Goal: Communication & Community: Answer question/provide support

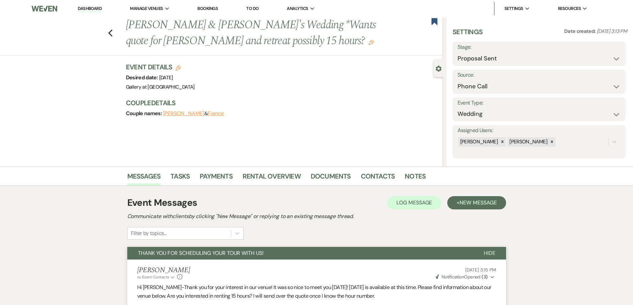
select select "6"
select select "22"
click at [95, 5] on li "Dashboard" at bounding box center [89, 8] width 31 height 13
click at [95, 6] on link "Dashboard" at bounding box center [90, 9] width 24 height 6
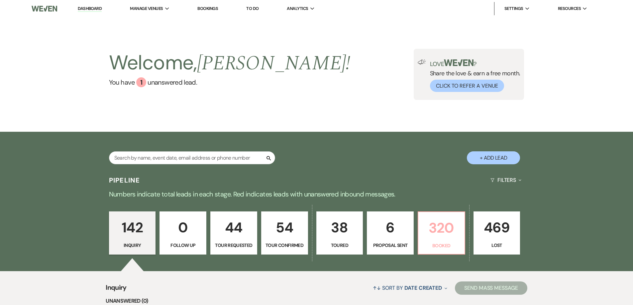
click at [423, 234] on p "320" at bounding box center [441, 228] width 38 height 22
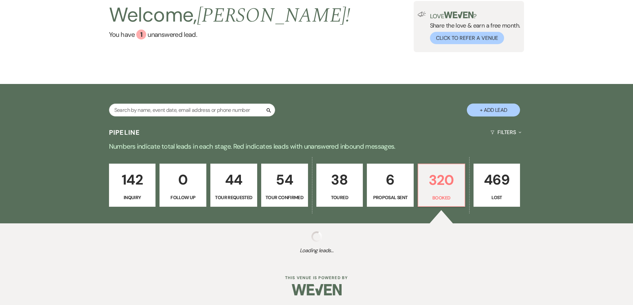
scroll to position [48, 0]
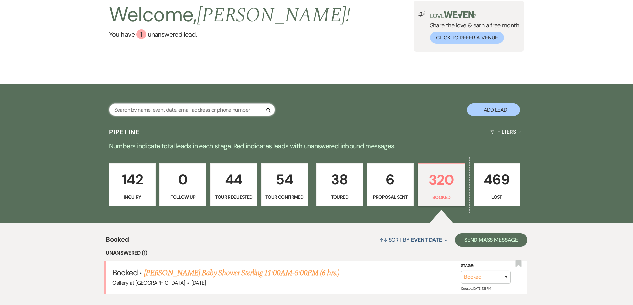
click at [224, 108] on input "text" at bounding box center [192, 109] width 166 height 13
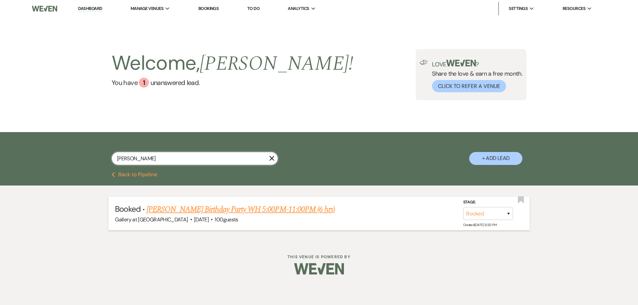
type input "wayne"
click at [247, 210] on link "Larry Yager's Birthday Party WH 5:00PM-11:00PM (6 hrs)" at bounding box center [240, 210] width 188 height 12
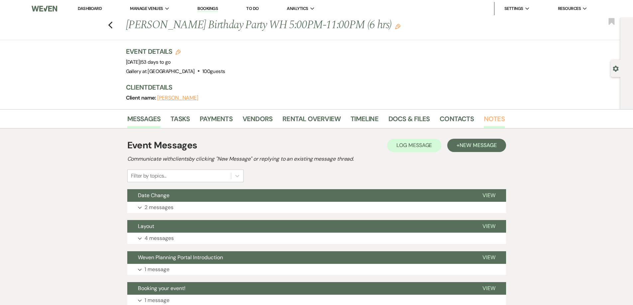
click at [493, 115] on link "Notes" at bounding box center [494, 121] width 21 height 15
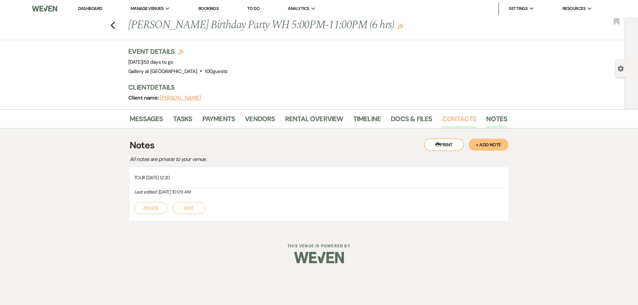
click at [453, 120] on link "Contacts" at bounding box center [459, 121] width 34 height 15
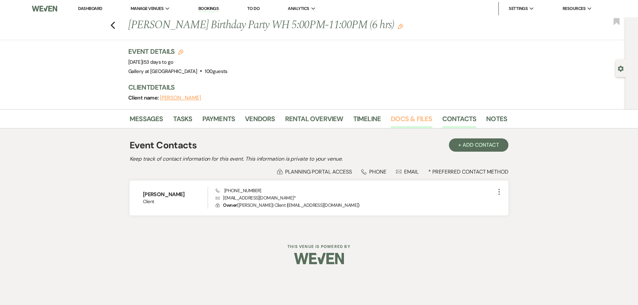
click at [414, 123] on link "Docs & Files" at bounding box center [411, 121] width 41 height 15
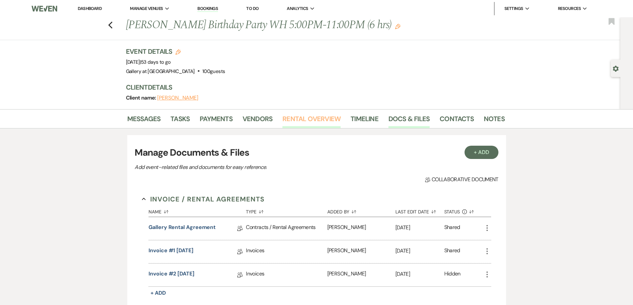
click at [313, 125] on link "Rental Overview" at bounding box center [311, 121] width 58 height 15
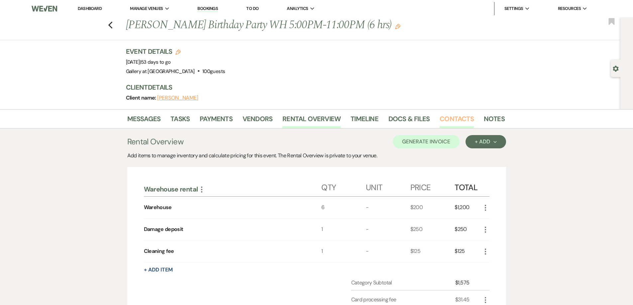
click at [460, 120] on link "Contacts" at bounding box center [456, 121] width 34 height 15
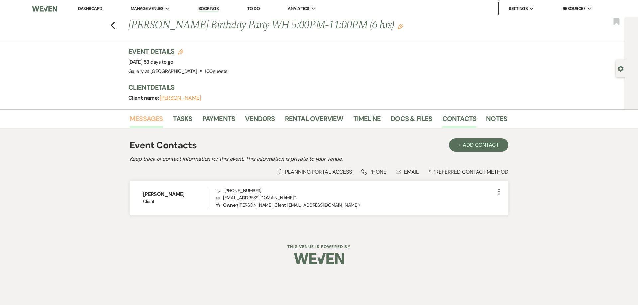
click at [151, 123] on link "Messages" at bounding box center [147, 121] width 34 height 15
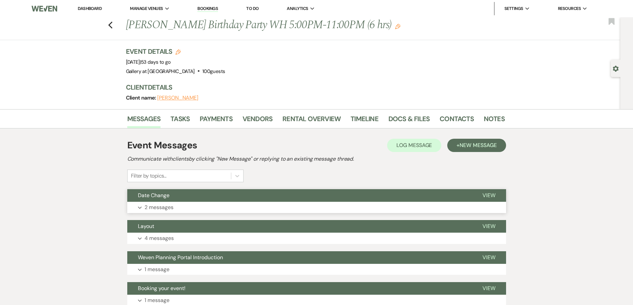
click at [183, 203] on div "Date Change View Expand 2 messages" at bounding box center [316, 201] width 379 height 24
click at [193, 211] on button "Expand 2 messages" at bounding box center [316, 207] width 379 height 11
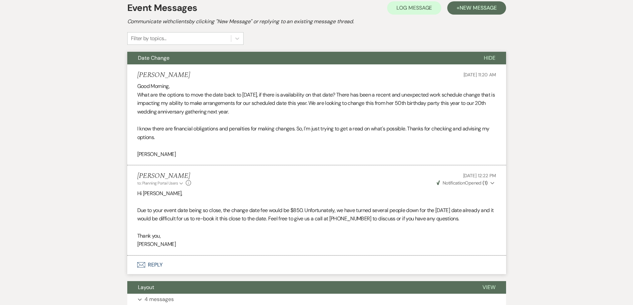
scroll to position [100, 0]
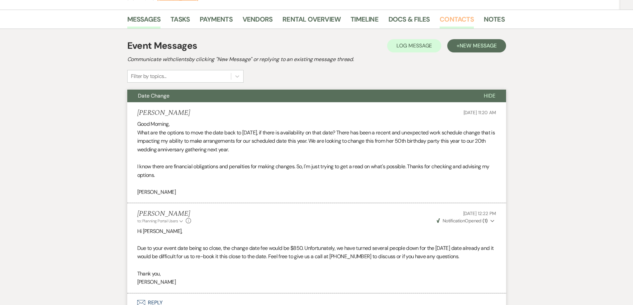
click at [452, 16] on link "Contacts" at bounding box center [456, 21] width 34 height 15
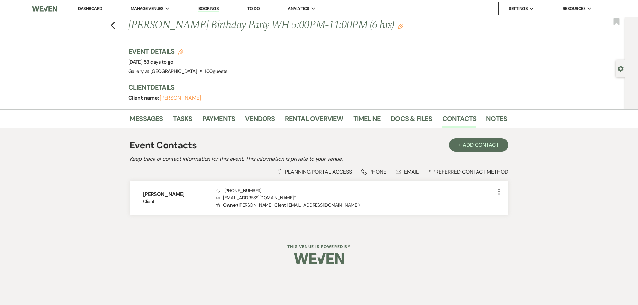
click at [86, 6] on link "Dashboard" at bounding box center [90, 9] width 24 height 6
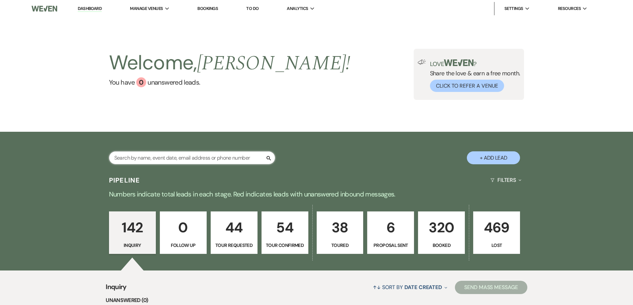
click at [177, 157] on input "text" at bounding box center [192, 157] width 166 height 13
type input "Amy house"
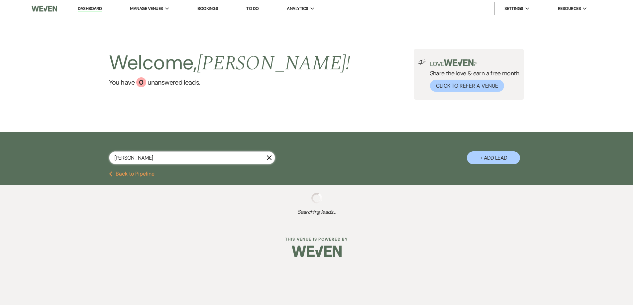
select select "2"
select select "8"
select select "5"
select select "8"
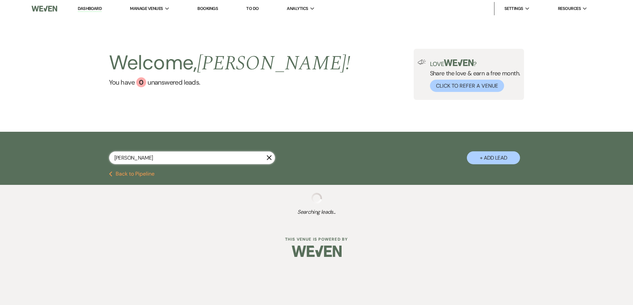
select select "8"
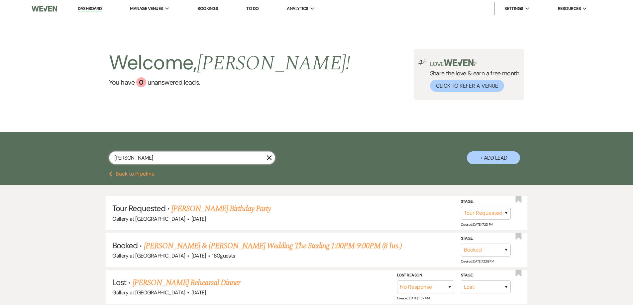
drag, startPoint x: 148, startPoint y: 159, endPoint x: 94, endPoint y: 157, distance: 54.5
click at [94, 157] on div "Amy house X + Add Lead" at bounding box center [316, 152] width 478 height 35
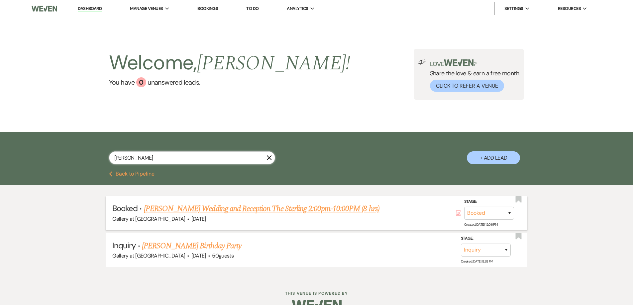
type input "casey"
click at [193, 207] on link "[PERSON_NAME] Wedding and Reception The Sterling 2:00pm-10:00PM (8 hrs)" at bounding box center [262, 209] width 236 height 12
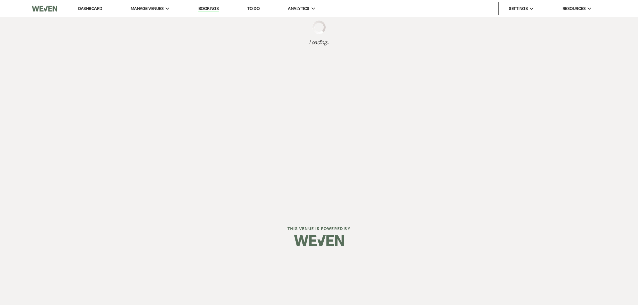
select select "22"
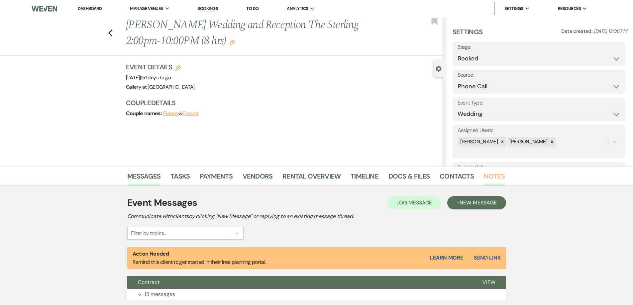
click at [493, 175] on link "Notes" at bounding box center [494, 178] width 21 height 15
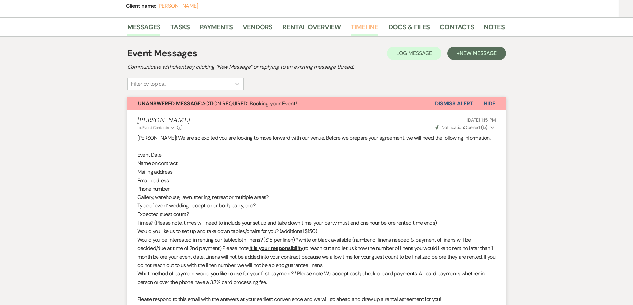
scroll to position [10, 0]
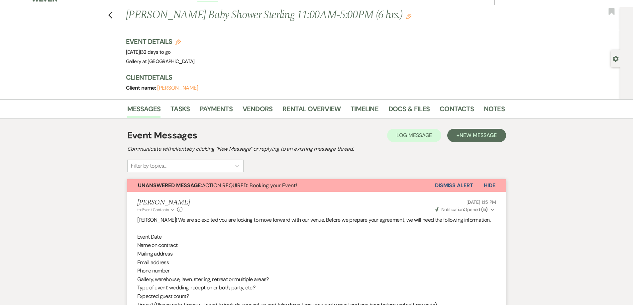
click at [469, 182] on button "Dismiss Alert" at bounding box center [454, 185] width 38 height 13
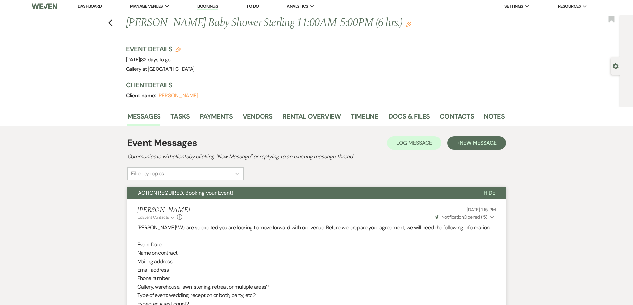
scroll to position [0, 0]
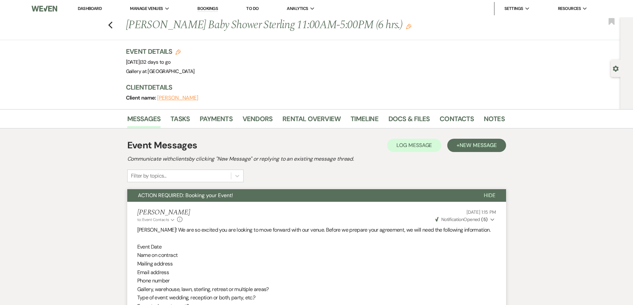
click at [91, 6] on link "Dashboard" at bounding box center [90, 9] width 24 height 6
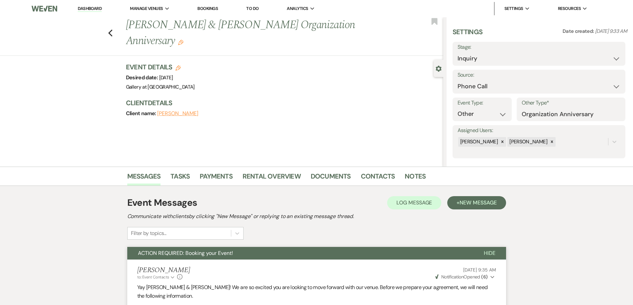
click at [96, 8] on link "Dashboard" at bounding box center [90, 9] width 24 height 6
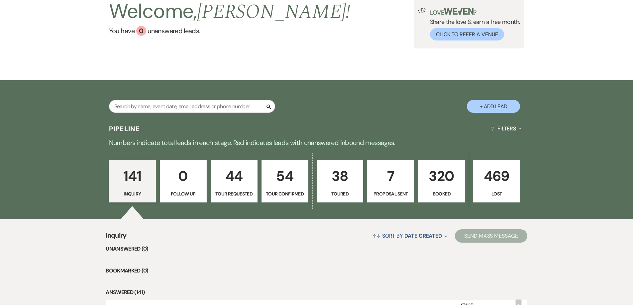
scroll to position [33, 0]
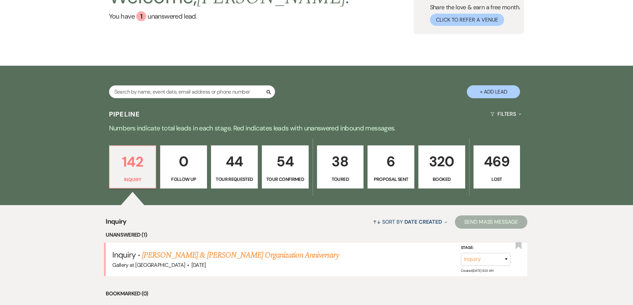
scroll to position [66, 0]
drag, startPoint x: 164, startPoint y: 254, endPoint x: 77, endPoint y: 43, distance: 228.4
click at [165, 254] on link "[PERSON_NAME] & [PERSON_NAME] Organization Anniversary" at bounding box center [240, 255] width 197 height 12
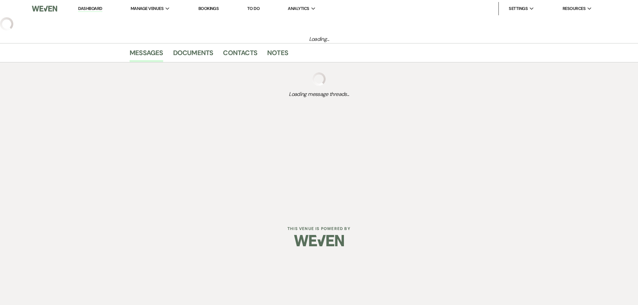
select select "22"
select select "13"
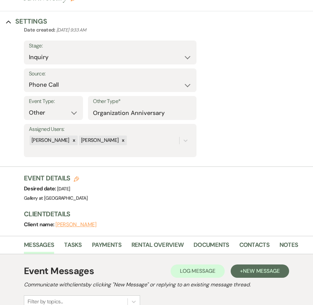
scroll to position [66, 0]
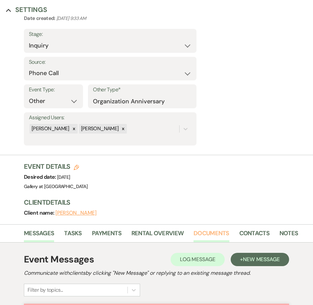
click at [215, 235] on link "Documents" at bounding box center [212, 236] width 36 height 14
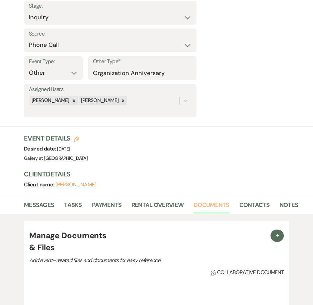
scroll to position [133, 0]
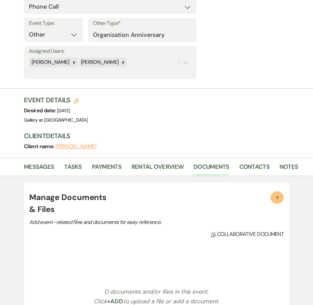
click at [272, 193] on button "+" at bounding box center [277, 197] width 13 height 12
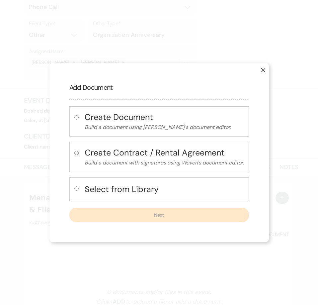
click at [74, 188] on input "radio" at bounding box center [76, 188] width 4 height 4
radio input "true"
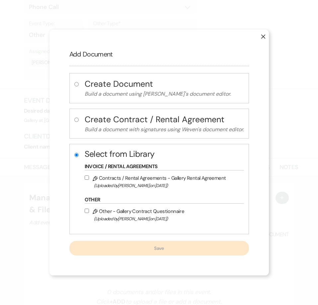
click at [86, 180] on label "Pencil Contracts / Rental Agreements - Gallery Rental Agreement (Uploaded by Ju…" at bounding box center [163, 182] width 156 height 16
click at [86, 180] on input "Pencil Contracts / Rental Agreements - Gallery Rental Agreement (Uploaded by Ju…" at bounding box center [87, 177] width 4 height 4
checkbox input "true"
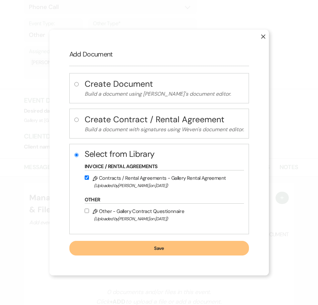
click at [111, 250] on button "Save" at bounding box center [159, 248] width 180 height 15
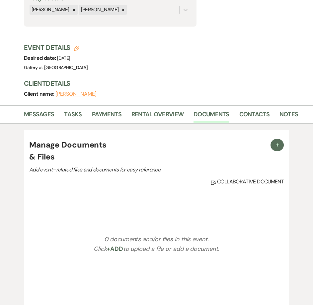
scroll to position [199, 0]
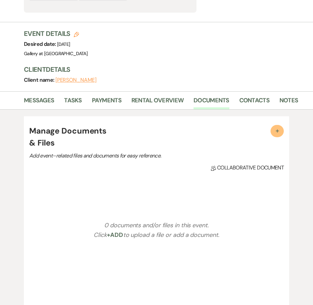
click at [276, 131] on span "+" at bounding box center [277, 130] width 7 height 7
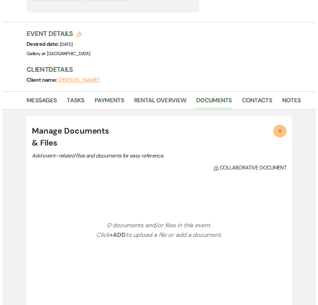
scroll to position [200, 0]
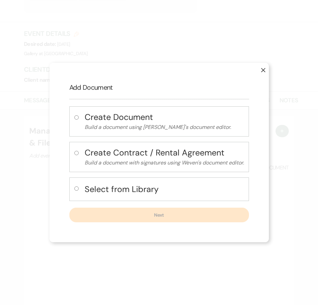
click at [75, 188] on input "radio" at bounding box center [76, 188] width 4 height 4
radio input "true"
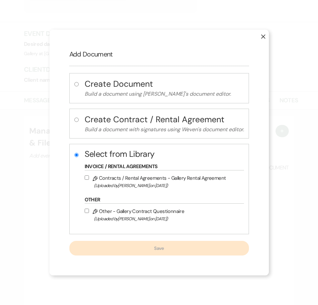
click at [86, 177] on input "Pencil Contracts / Rental Agreements - Gallery Rental Agreement (Uploaded by Ju…" at bounding box center [87, 177] width 4 height 4
checkbox input "true"
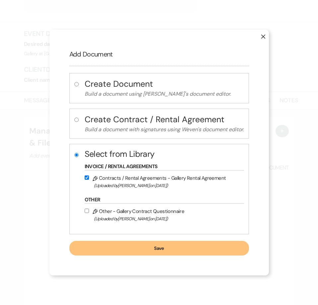
click at [105, 250] on button "Save" at bounding box center [159, 248] width 180 height 15
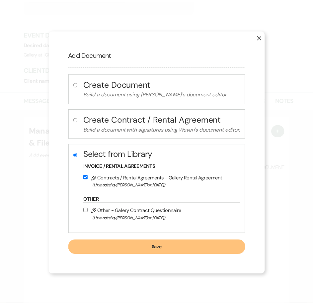
scroll to position [199, 0]
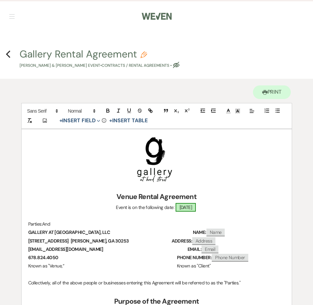
click at [184, 206] on span "12/07/2025" at bounding box center [186, 207] width 21 height 9
select select "smartCustomField"
select select "owner"
select select "{{eventDate}}"
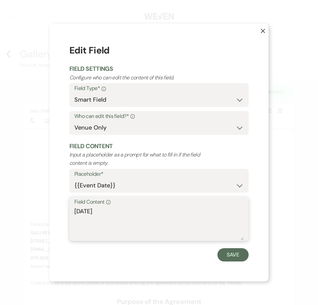
drag, startPoint x: 107, startPoint y: 211, endPoint x: 57, endPoint y: 215, distance: 50.0
click at [57, 215] on div "X Edit Field Field Settings Configure who can edit the content of this field. F…" at bounding box center [158, 152] width 219 height 257
type textarea "D"
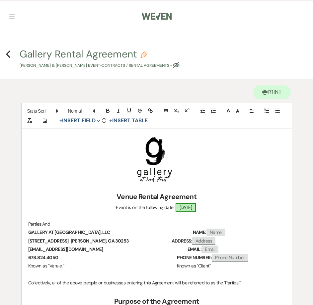
click at [194, 209] on span "12/07/2025" at bounding box center [186, 207] width 21 height 9
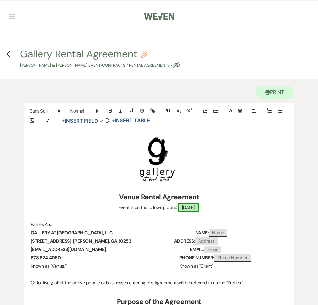
select select "smartCustomField"
select select "owner"
select select "{{eventDate}}"
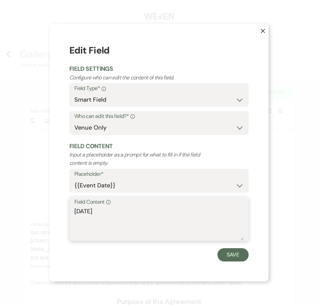
drag, startPoint x: 60, startPoint y: 212, endPoint x: 44, endPoint y: 209, distance: 16.9
click at [45, 213] on div "X Edit Field Field Settings Configure who can edit the content of this field. F…" at bounding box center [159, 152] width 318 height 305
type textarea "Sunday, December 7, 2025"
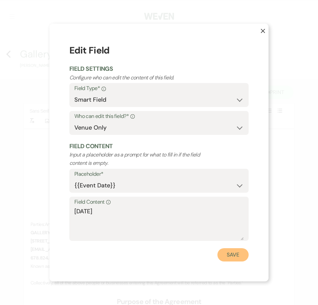
click at [232, 259] on button "Save" at bounding box center [233, 254] width 31 height 13
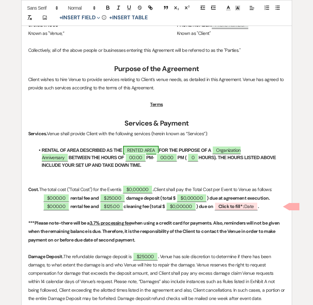
click at [142, 148] on span "RENTED AREA" at bounding box center [141, 150] width 36 height 9
select select "owner"
select select "Location"
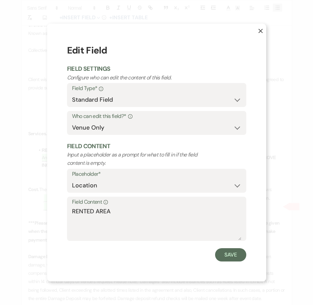
scroll to position [233, 0]
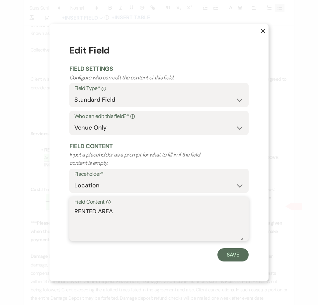
drag, startPoint x: 105, startPoint y: 213, endPoint x: 29, endPoint y: 211, distance: 76.5
click at [29, 211] on div "X Edit Field Field Settings Configure who can edit the content of this field. F…" at bounding box center [159, 152] width 318 height 305
type textarea "T"
type textarea "STERLING"
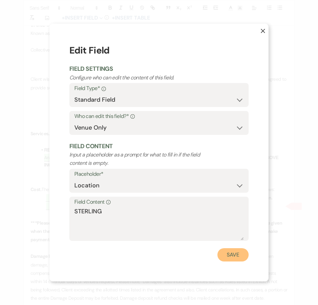
click at [234, 258] on button "Save" at bounding box center [233, 254] width 31 height 13
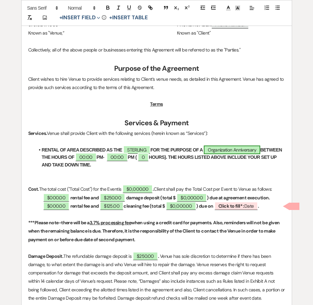
click at [226, 148] on span "Organization Anniversary" at bounding box center [232, 150] width 56 height 9
select select "smartCustomField"
select select "owner"
select select "{{eventType}}"
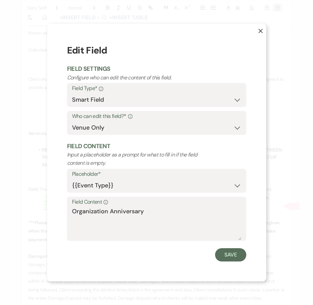
scroll to position [233, 0]
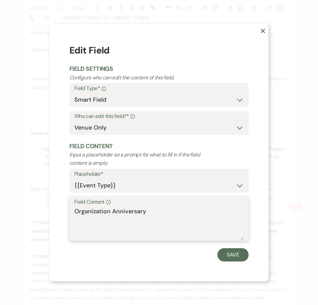
drag, startPoint x: 150, startPoint y: 209, endPoint x: 43, endPoint y: 211, distance: 106.7
click at [43, 211] on div "X Edit Field Field Settings Configure who can edit the content of this field. F…" at bounding box center [159, 152] width 318 height 305
type textarea "21st CHAPTER ANNIVERSARY"
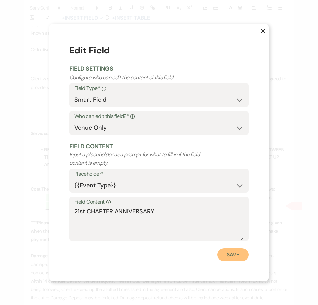
click at [223, 250] on button "Save" at bounding box center [233, 254] width 31 height 13
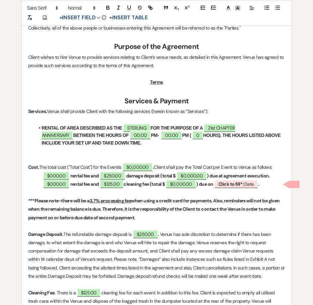
scroll to position [266, 0]
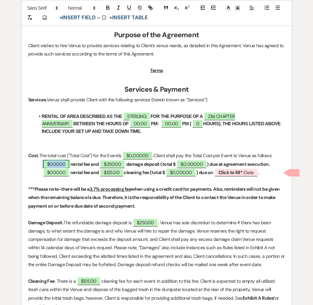
click at [50, 164] on span "$000.00" at bounding box center [56, 164] width 26 height 9
select select "owner"
select select "Amount"
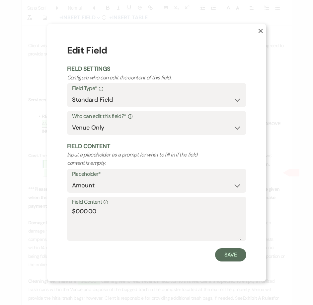
scroll to position [267, 0]
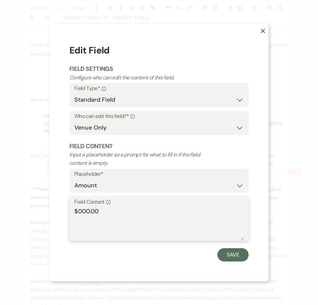
click at [88, 211] on textarea "$000.00" at bounding box center [158, 223] width 169 height 33
drag, startPoint x: 101, startPoint y: 212, endPoint x: 69, endPoint y: 215, distance: 32.6
click at [69, 215] on div "X Edit Field Field Settings Configure who can edit the content of this field. F…" at bounding box center [158, 152] width 219 height 257
type textarea "$1,095.00"
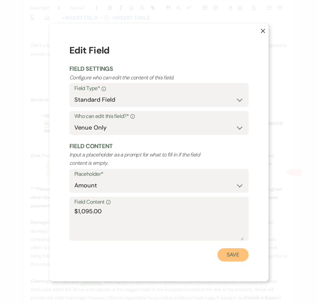
click at [234, 252] on button "Save" at bounding box center [233, 254] width 31 height 13
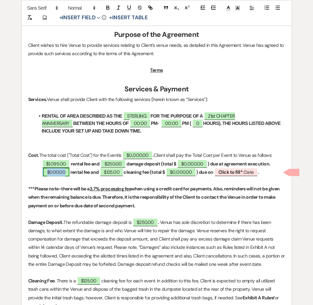
click at [61, 170] on span "$000.00" at bounding box center [56, 172] width 26 height 9
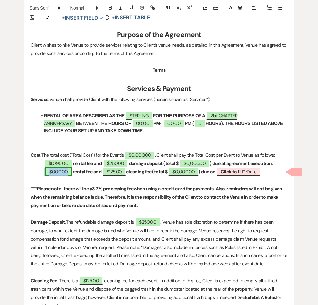
select select "owner"
select select "Amount"
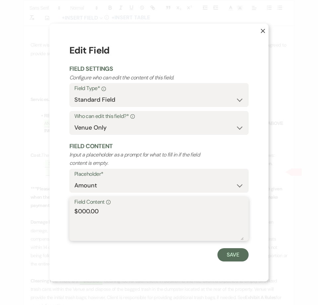
drag, startPoint x: 108, startPoint y: 209, endPoint x: 61, endPoint y: 213, distance: 46.7
click at [61, 213] on div "X Edit Field Field Settings Configure who can edit the content of this field. F…" at bounding box center [158, 152] width 219 height 257
paste textarea "1,095"
type textarea "$1,095.00"
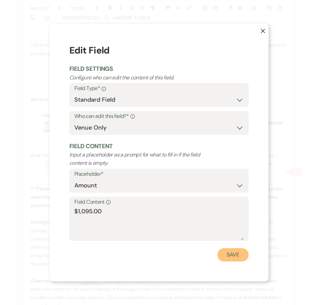
click at [221, 255] on button "Save" at bounding box center [233, 254] width 31 height 13
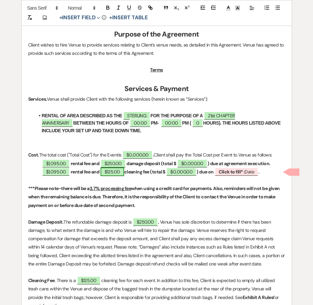
click at [111, 169] on span "$125.00" at bounding box center [113, 171] width 24 height 9
select select "owner"
select select "Amount"
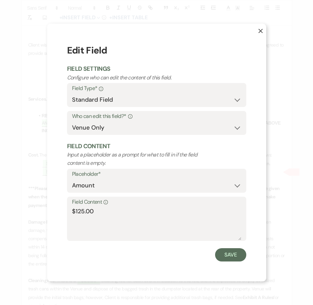
scroll to position [267, 0]
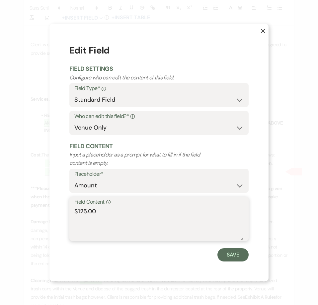
click at [80, 209] on textarea "$125.00" at bounding box center [158, 223] width 169 height 33
type textarea "$325.00"
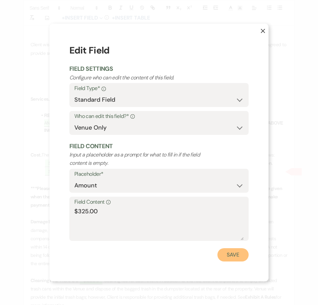
click at [227, 253] on button "Save" at bounding box center [233, 254] width 31 height 13
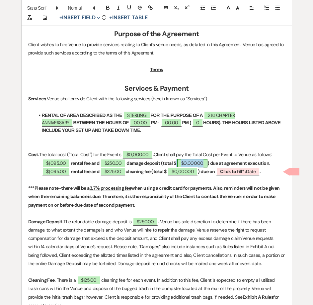
click at [189, 164] on span "$0,000.00" at bounding box center [192, 163] width 30 height 9
select select "owner"
select select "Total"
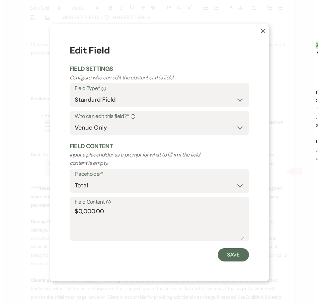
scroll to position [268, 0]
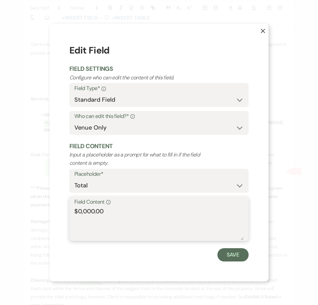
drag, startPoint x: 94, startPoint y: 210, endPoint x: 77, endPoint y: 213, distance: 17.0
click at [77, 213] on textarea "$0,000.00" at bounding box center [158, 223] width 169 height 33
type textarea "$1,345.00"
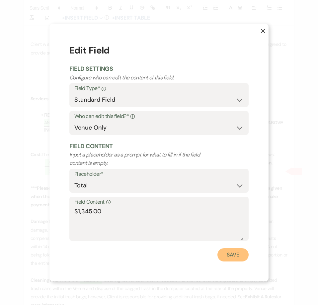
click at [234, 255] on button "Save" at bounding box center [233, 254] width 31 height 13
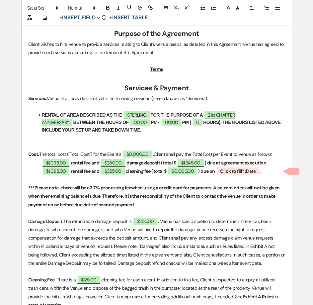
click at [99, 170] on strong "rental fee and" at bounding box center [85, 171] width 29 height 6
click at [147, 173] on strong "cleaning fee (total $" at bounding box center [137, 171] width 41 height 6
click at [95, 20] on button "+ Insert Field Expand" at bounding box center [80, 18] width 46 height 8
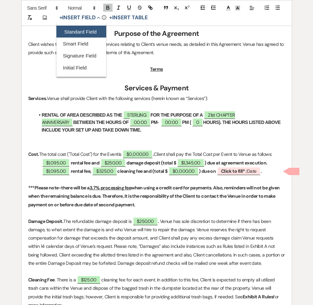
click at [91, 31] on button "Standard Field" at bounding box center [81, 32] width 50 height 12
select select "owner"
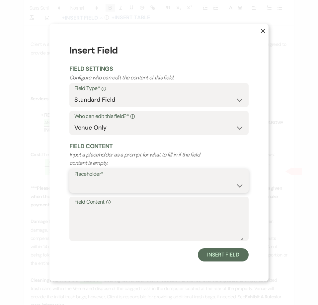
click at [134, 185] on select "Custom Placeholder Date Time Name Location Venue Name Type Number Budget Addres…" at bounding box center [158, 185] width 169 height 13
select select "Amount"
click at [74, 179] on select "Custom Placeholder Date Time Name Location Venue Name Type Number Budget Addres…" at bounding box center [158, 185] width 169 height 13
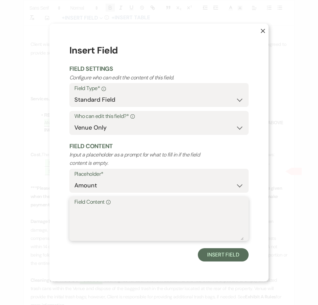
click at [102, 217] on textarea "Field Content Info" at bounding box center [158, 223] width 169 height 33
type textarea "$150.00"
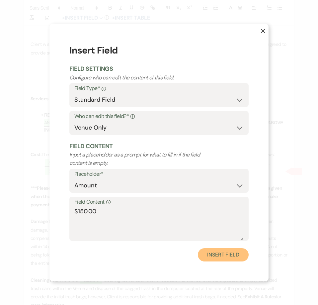
click at [210, 251] on button "Insert Field" at bounding box center [223, 254] width 51 height 13
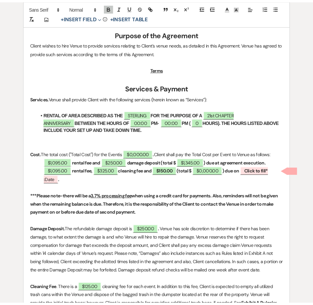
scroll to position [267, 0]
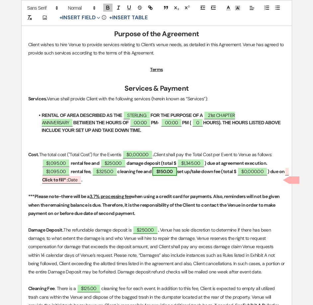
click at [177, 169] on span "$150.00" at bounding box center [164, 171] width 25 height 9
select select "owner"
select select "Amount"
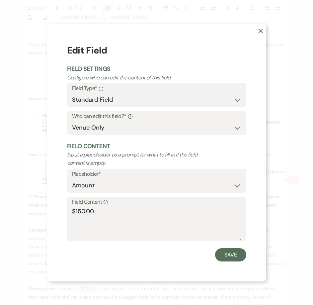
scroll to position [268, 0]
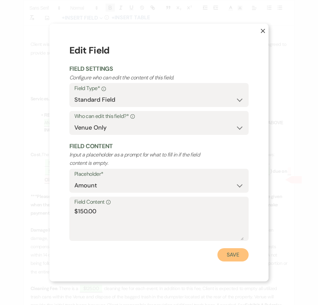
click at [229, 257] on button "Save" at bounding box center [233, 254] width 31 height 13
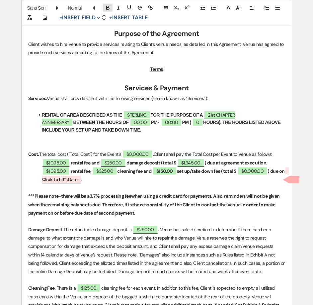
click at [107, 8] on icon "button" at bounding box center [108, 8] width 6 height 6
click at [154, 183] on p "$1,095.00 rental fee, $325.00 cleaning fee and $150.00 set up/take down fee (to…" at bounding box center [156, 175] width 257 height 17
click at [255, 171] on span "$0,000.00" at bounding box center [252, 171] width 30 height 9
select select "owner"
select select "Total"
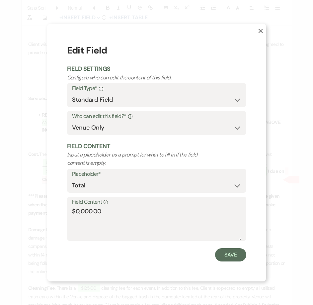
scroll to position [268, 0]
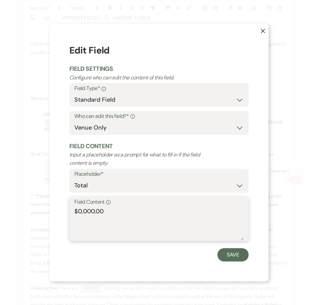
drag, startPoint x: 94, startPoint y: 211, endPoint x: 79, endPoint y: 210, distance: 15.0
click at [79, 210] on textarea "$0,000.00" at bounding box center [158, 223] width 169 height 33
type textarea "$1,570.00"
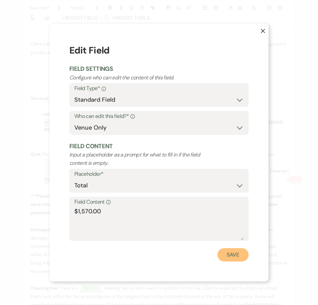
click at [232, 257] on button "Save" at bounding box center [233, 254] width 31 height 13
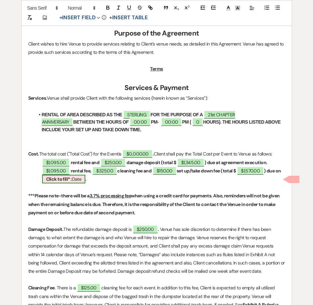
click at [82, 181] on span "Click to fill* : Date" at bounding box center [64, 179] width 44 height 9
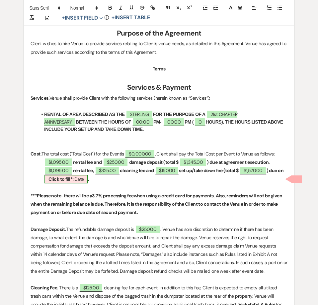
select select "owner"
select select "Date"
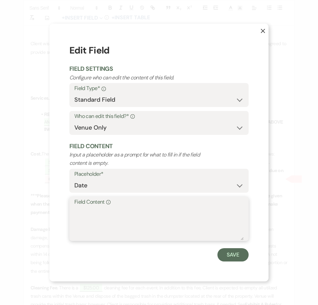
click at [97, 209] on textarea "Field Content Info" at bounding box center [158, 223] width 169 height 33
type textarea "November 7, 2025"
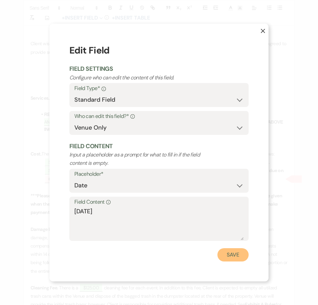
click at [234, 251] on button "Save" at bounding box center [233, 254] width 31 height 13
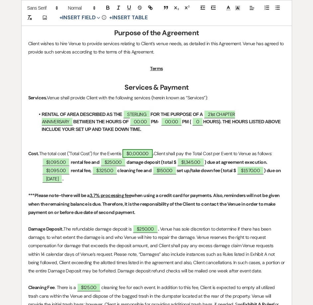
click at [147, 154] on span "$0,000.00" at bounding box center [138, 153] width 30 height 9
select select "owner"
select select "Total"
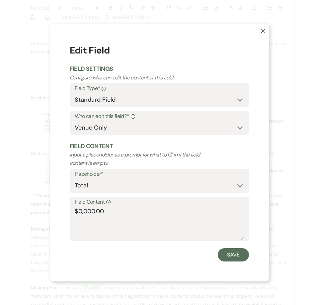
scroll to position [269, 0]
drag, startPoint x: 95, startPoint y: 210, endPoint x: 79, endPoint y: 215, distance: 16.4
click at [78, 213] on textarea "$0,000.00" at bounding box center [158, 223] width 169 height 33
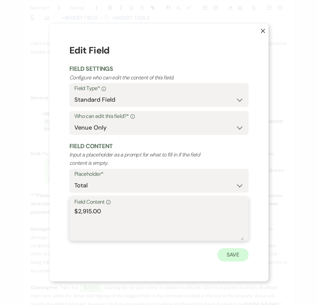
type textarea "$2,915.00"
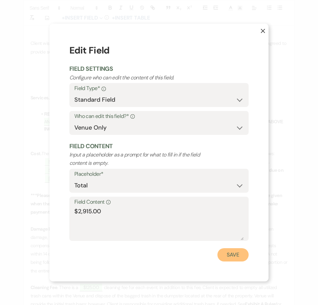
click at [235, 253] on button "Save" at bounding box center [233, 254] width 31 height 13
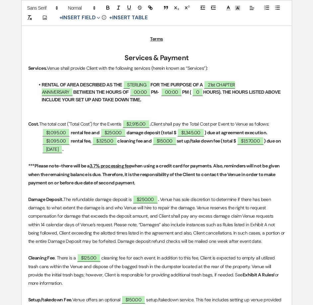
scroll to position [335, 0]
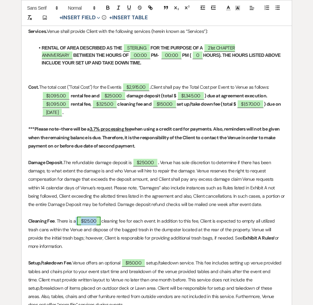
click at [91, 223] on span "$125.00" at bounding box center [89, 221] width 24 height 9
select select "owner"
select select "Amount"
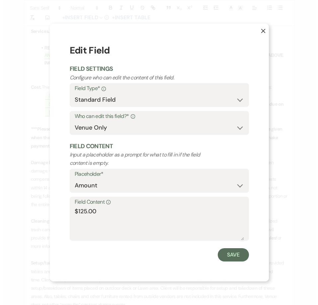
scroll to position [335, 0]
click at [80, 212] on textarea "$125.00" at bounding box center [158, 223] width 169 height 33
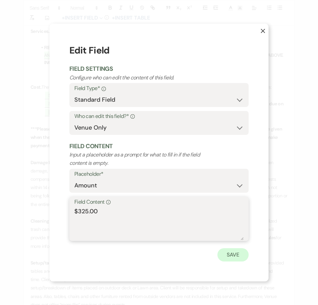
type textarea "$325.00"
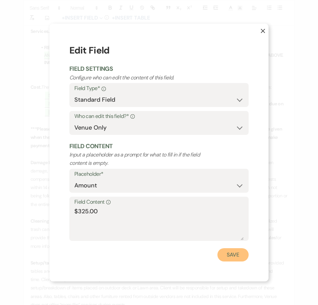
click at [223, 259] on button "Save" at bounding box center [233, 254] width 31 height 13
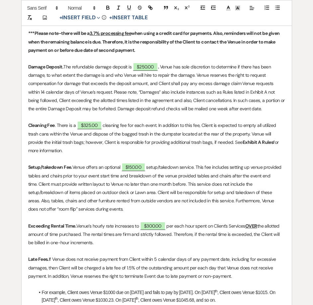
scroll to position [435, 0]
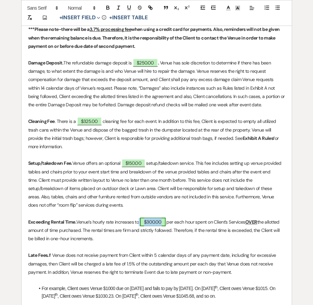
click at [164, 222] on span "$300.00" at bounding box center [153, 222] width 26 height 9
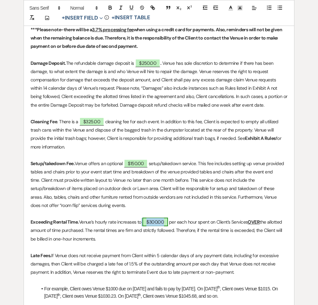
select select "owner"
select select "Amount"
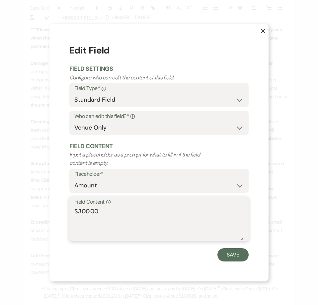
drag, startPoint x: 89, startPoint y: 213, endPoint x: 79, endPoint y: 209, distance: 10.9
click at [79, 209] on textarea "$300.00" at bounding box center [158, 223] width 169 height 33
type textarea "$465.00"
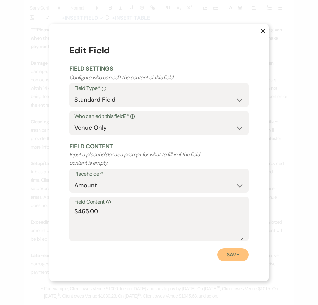
click at [237, 260] on button "Save" at bounding box center [233, 254] width 31 height 13
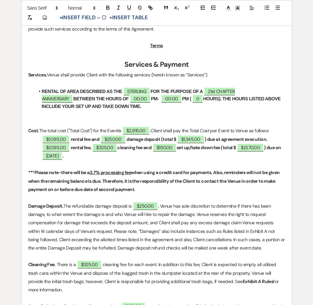
scroll to position [268, 0]
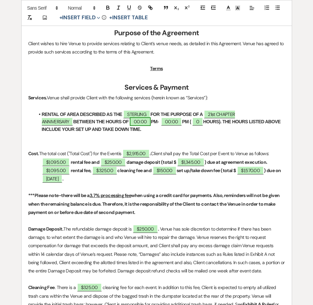
click at [130, 121] on span "00:00" at bounding box center [140, 121] width 21 height 9
select select "owner"
select select "Time"
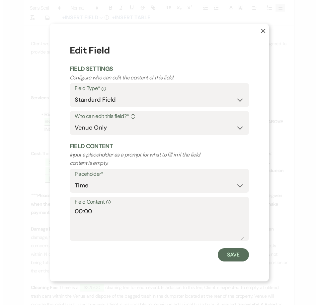
scroll to position [269, 0]
click at [80, 212] on textarea "00:00" at bounding box center [158, 223] width 169 height 33
click at [79, 215] on textarea "00:00" at bounding box center [158, 223] width 169 height 33
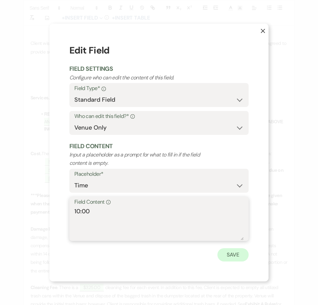
type textarea "10:00"
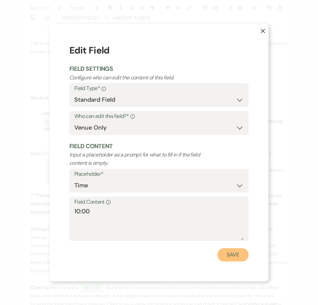
click at [225, 256] on button "Save" at bounding box center [233, 254] width 31 height 13
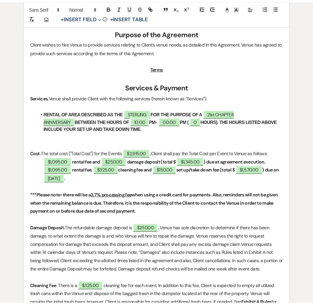
scroll to position [268, 0]
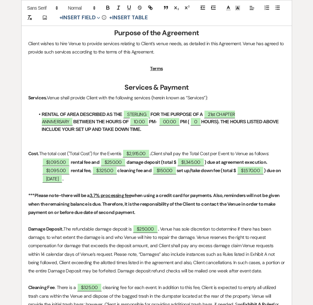
click at [149, 122] on strong "PM-" at bounding box center [153, 121] width 8 height 5
click at [159, 122] on span "00:00" at bounding box center [169, 121] width 21 height 9
select select "owner"
select select "Time"
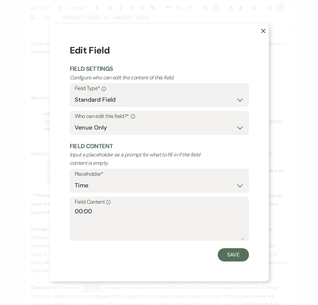
scroll to position [269, 0]
click at [82, 208] on textarea "00:00" at bounding box center [158, 223] width 169 height 33
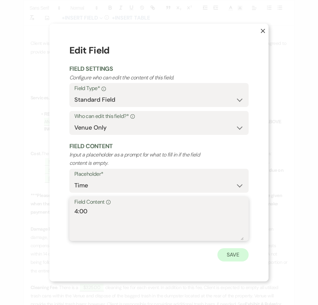
type textarea "4:00"
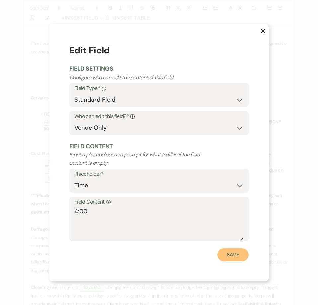
click at [232, 258] on button "Save" at bounding box center [233, 254] width 31 height 13
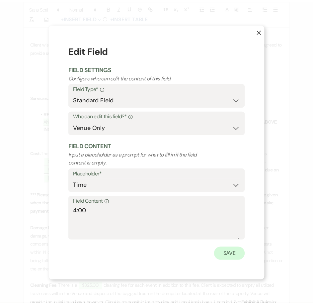
scroll to position [268, 0]
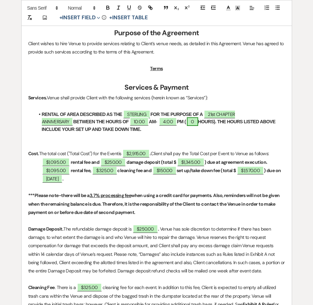
click at [187, 122] on span "0" at bounding box center [192, 121] width 11 height 9
select select "owner"
select select "Number"
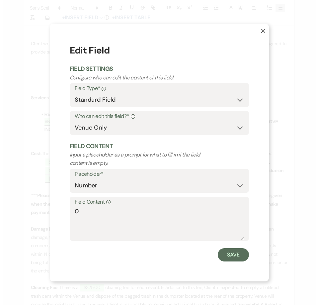
scroll to position [269, 0]
drag, startPoint x: 73, startPoint y: 216, endPoint x: 55, endPoint y: 207, distance: 20.2
click at [56, 214] on div "X Edit Field Field Settings Configure who can edit the content of this field. F…" at bounding box center [158, 152] width 219 height 257
type textarea "6"
drag, startPoint x: 250, startPoint y: 251, endPoint x: 246, endPoint y: 251, distance: 4.3
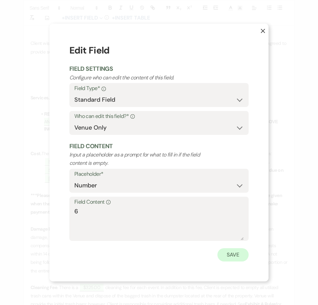
click at [250, 251] on div "X Edit Field Field Settings Configure who can edit the content of this field. F…" at bounding box center [158, 152] width 219 height 257
click at [242, 252] on button "Save" at bounding box center [233, 254] width 31 height 13
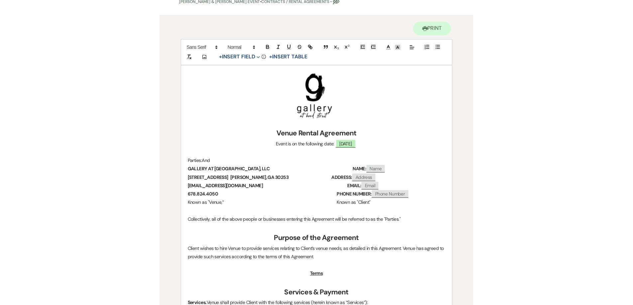
scroll to position [36, 0]
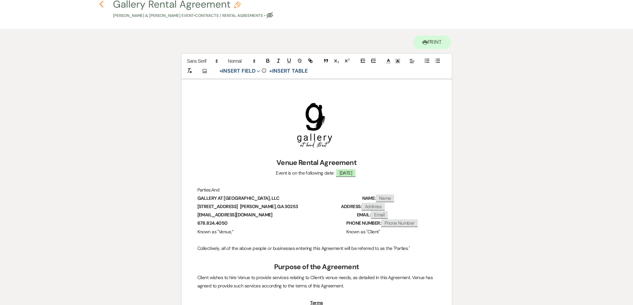
click at [101, 4] on icon "Previous" at bounding box center [101, 4] width 5 height 8
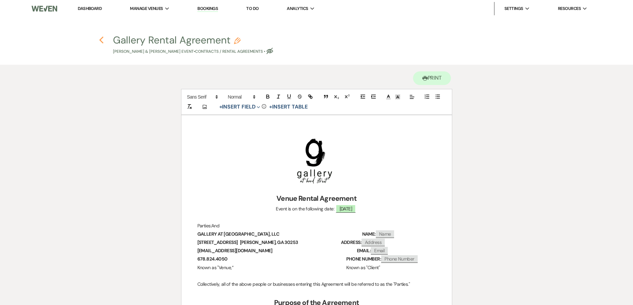
click at [102, 43] on use "button" at bounding box center [101, 40] width 4 height 7
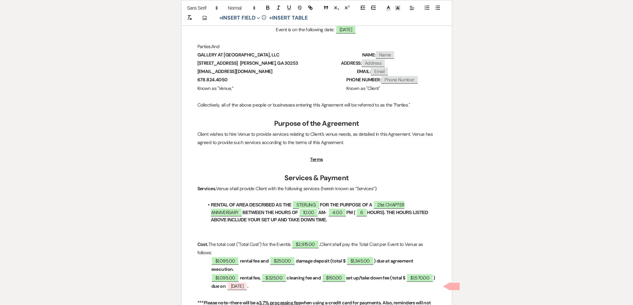
select select "22"
select select "13"
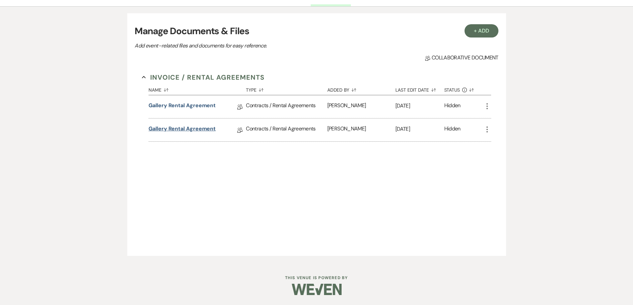
click at [206, 127] on link "Gallery Rental Agreement" at bounding box center [181, 130] width 67 height 10
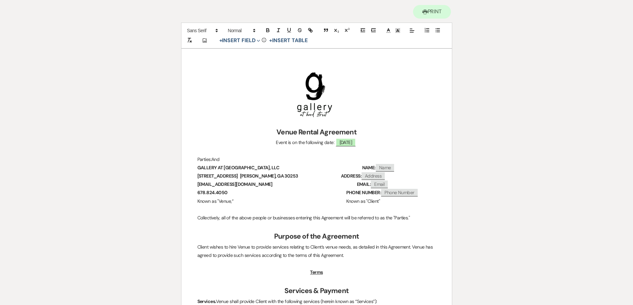
scroll to position [33, 0]
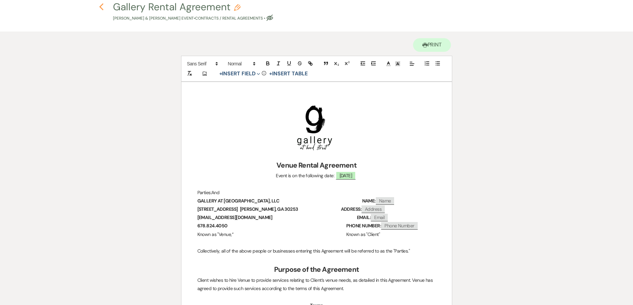
click at [100, 10] on icon "Previous" at bounding box center [101, 7] width 5 height 8
select select "22"
select select "13"
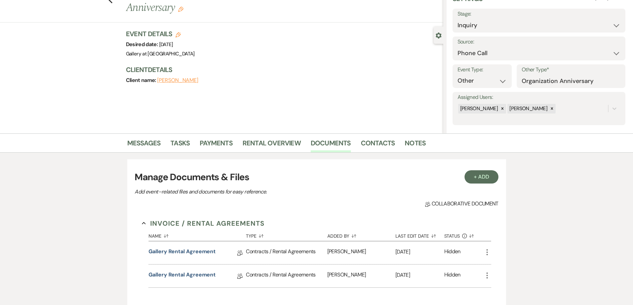
scroll to position [179, 0]
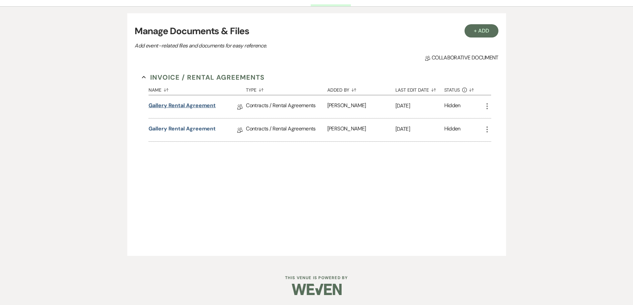
click at [199, 104] on link "Gallery Rental Agreement" at bounding box center [181, 107] width 67 height 10
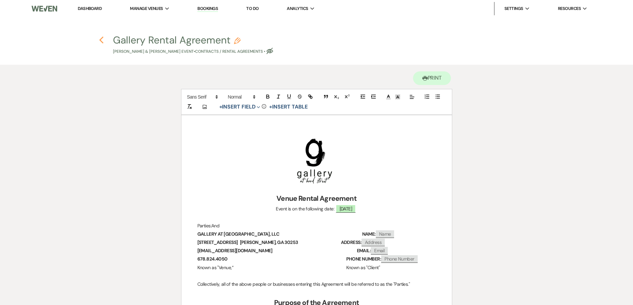
click at [100, 41] on use "button" at bounding box center [101, 40] width 4 height 7
select select "22"
select select "13"
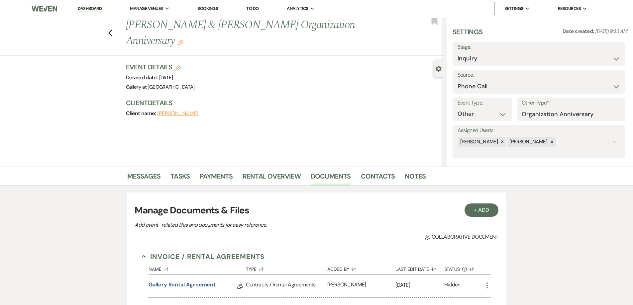
scroll to position [179, 0]
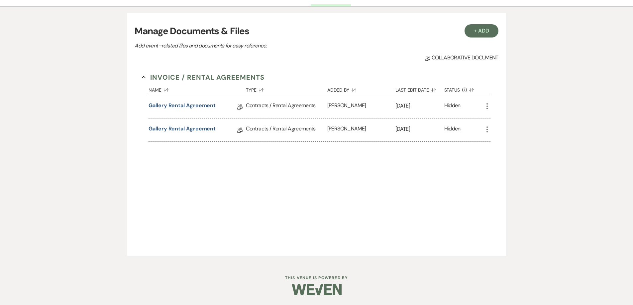
click at [207, 101] on div "Gallery Rental Agreement Collab Doc" at bounding box center [196, 106] width 97 height 23
click at [206, 103] on link "Gallery Rental Agreement" at bounding box center [181, 107] width 67 height 10
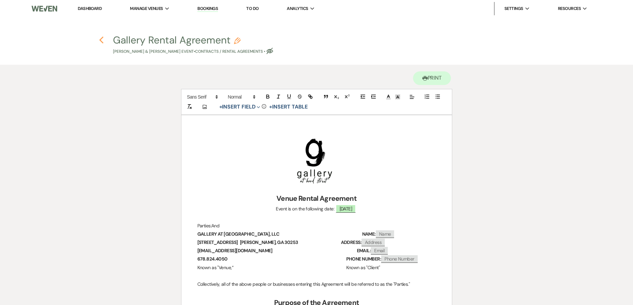
click at [103, 42] on icon "Previous" at bounding box center [101, 40] width 5 height 8
select select "22"
select select "13"
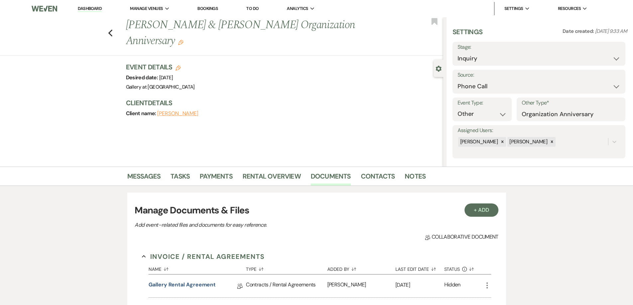
scroll to position [179, 0]
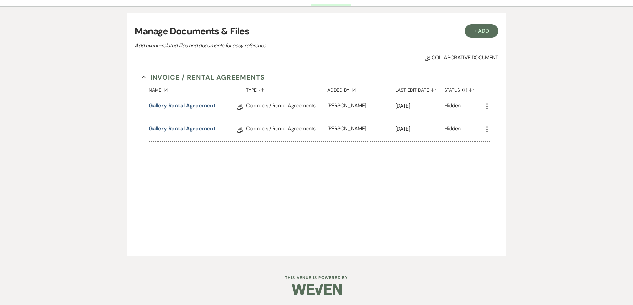
click at [485, 107] on icon "More" at bounding box center [487, 106] width 8 height 8
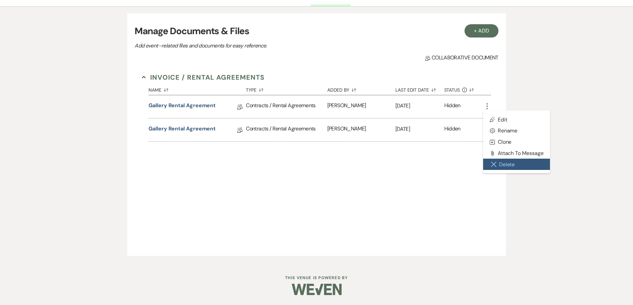
click at [498, 163] on button "Close Delete X Delete" at bounding box center [516, 164] width 67 height 11
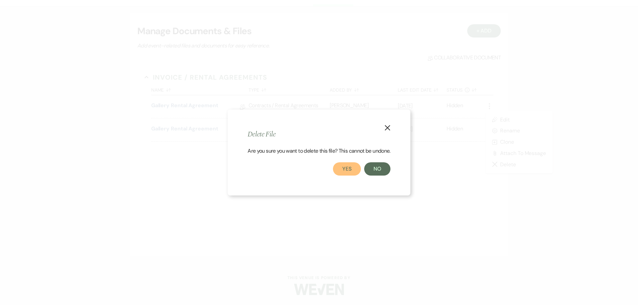
click at [355, 171] on button "Yes" at bounding box center [347, 168] width 28 height 13
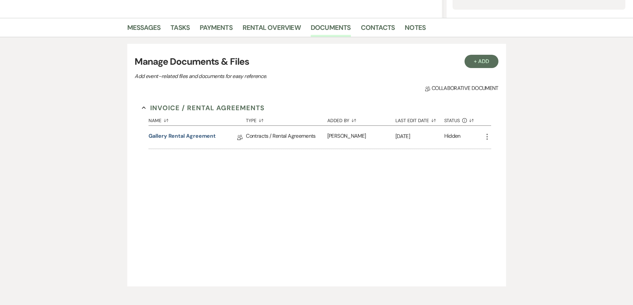
scroll to position [113, 0]
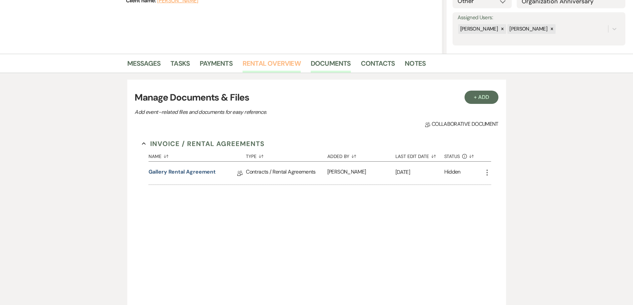
click at [274, 64] on link "Rental Overview" at bounding box center [272, 65] width 58 height 15
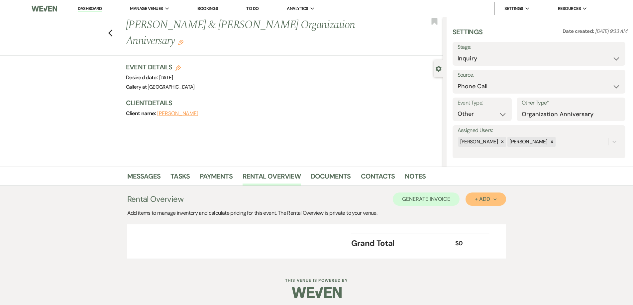
click at [482, 200] on div "+ Add Next" at bounding box center [486, 199] width 22 height 5
click at [485, 228] on button "Category" at bounding box center [482, 225] width 35 height 10
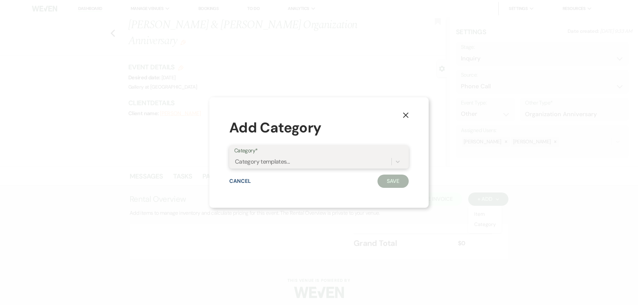
click at [375, 164] on div "Category templates..." at bounding box center [312, 162] width 157 height 12
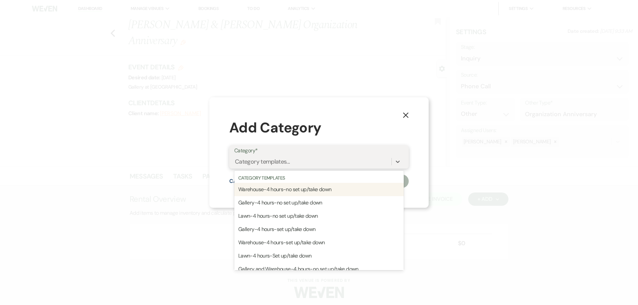
click at [363, 190] on div "Warehouse-4 hours-no set up/take down" at bounding box center [318, 189] width 169 height 13
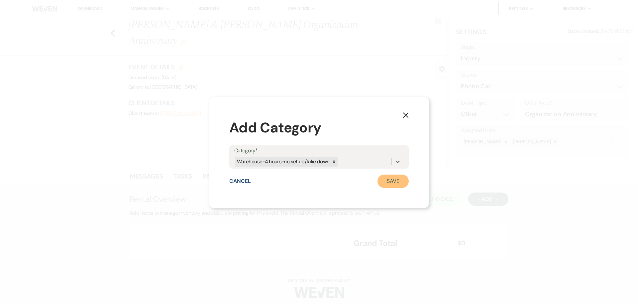
click at [385, 181] on button "Save" at bounding box center [392, 181] width 31 height 13
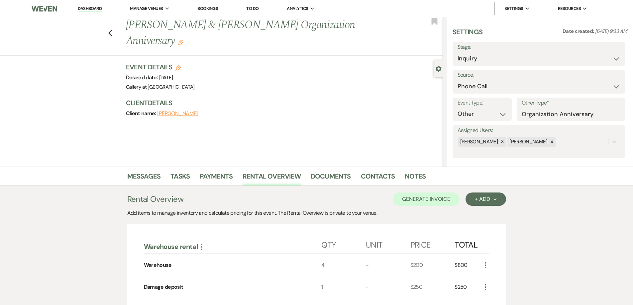
scroll to position [66, 0]
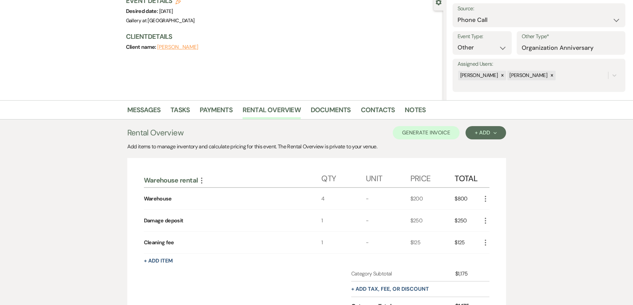
click at [485, 198] on icon "More" at bounding box center [485, 199] width 8 height 8
click at [496, 214] on button "Pencil Edit" at bounding box center [498, 212] width 35 height 11
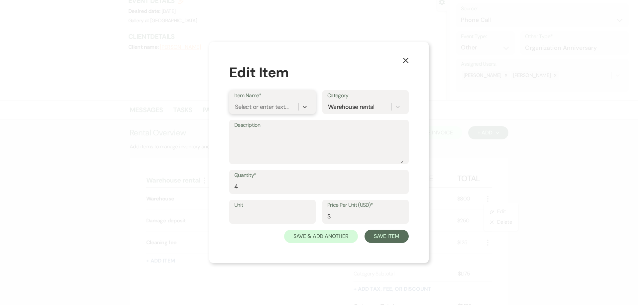
type input "T"
type input "Sterling"
click at [266, 129] on div "+ Add "Sterling"" at bounding box center [272, 123] width 76 height 13
drag, startPoint x: 245, startPoint y: 192, endPoint x: 224, endPoint y: 189, distance: 21.5
click at [224, 189] on div "X Edit Item Item Name* Sterling Category Warehouse rental Description Quantity*…" at bounding box center [318, 152] width 219 height 221
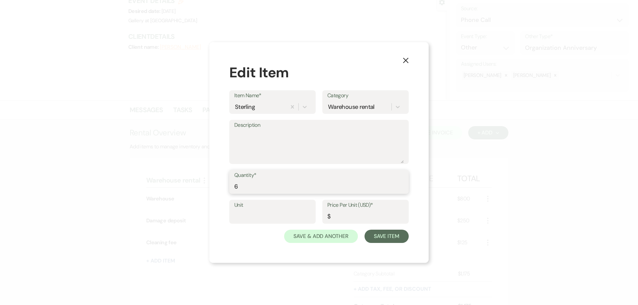
type input "6"
click at [339, 214] on input "Price Per Unit (USD)*" at bounding box center [365, 216] width 76 height 13
type input "365.00"
click at [376, 236] on button "Save Item" at bounding box center [386, 236] width 44 height 13
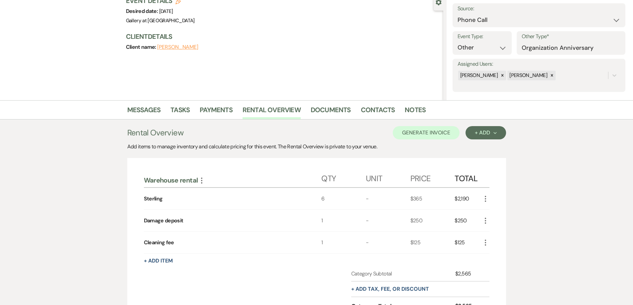
click at [487, 243] on icon "More" at bounding box center [485, 243] width 8 height 8
click at [494, 254] on button "Pencil Edit" at bounding box center [498, 255] width 35 height 11
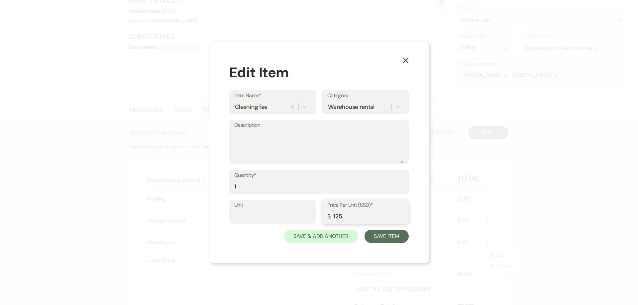
click at [335, 216] on input "125" at bounding box center [365, 216] width 76 height 13
type input "325"
click at [387, 234] on button "Save Item" at bounding box center [386, 236] width 44 height 13
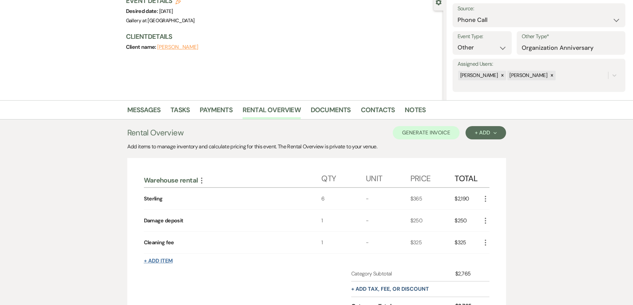
click at [165, 261] on button "+ Add Item" at bounding box center [158, 260] width 29 height 5
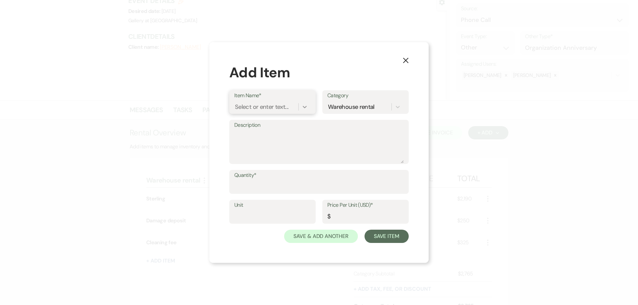
click at [305, 108] on icon at bounding box center [305, 107] width 4 height 2
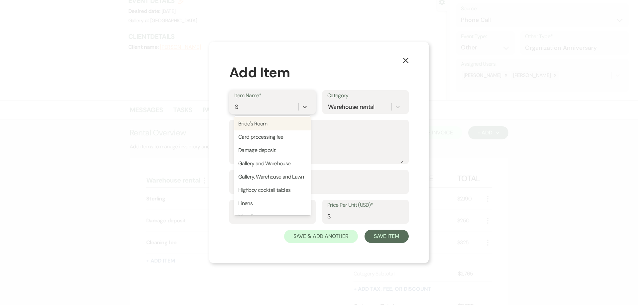
type input "Se"
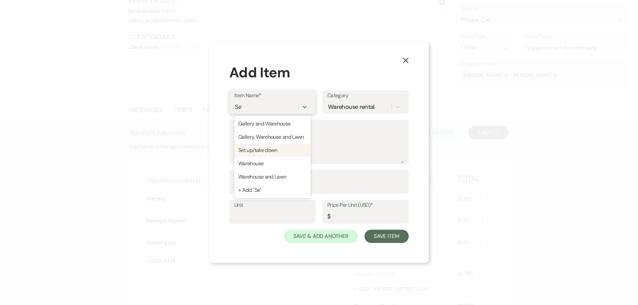
click at [274, 149] on div "Set up/take down" at bounding box center [272, 150] width 76 height 13
type input "150"
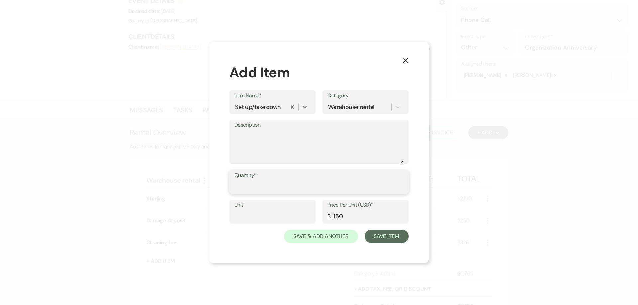
click at [285, 185] on input "Quantity*" at bounding box center [318, 186] width 169 height 13
type input "1"
click at [403, 238] on button "Save Item" at bounding box center [386, 236] width 44 height 13
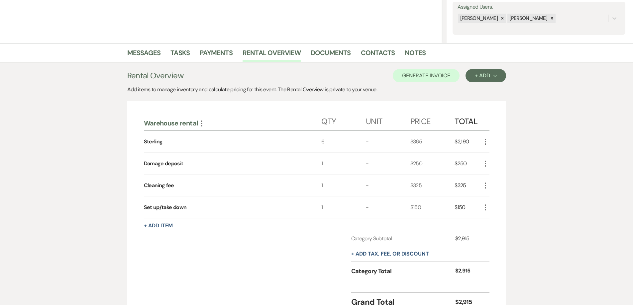
scroll to position [133, 0]
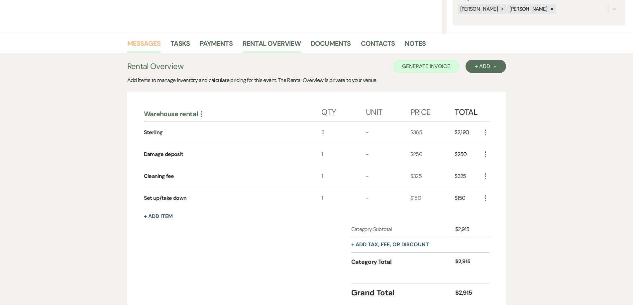
click at [139, 45] on link "Messages" at bounding box center [144, 45] width 34 height 15
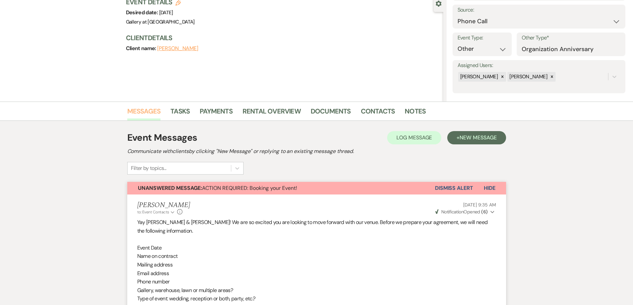
scroll to position [65, 0]
click at [276, 115] on link "Rental Overview" at bounding box center [272, 113] width 58 height 15
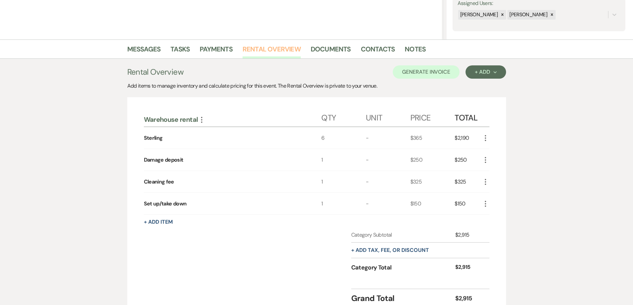
scroll to position [131, 0]
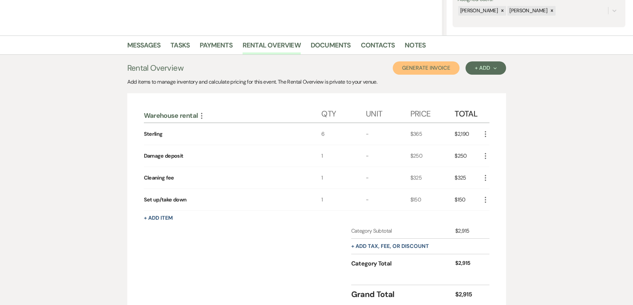
click at [420, 71] on button "Generate Invoice" at bounding box center [426, 67] width 67 height 13
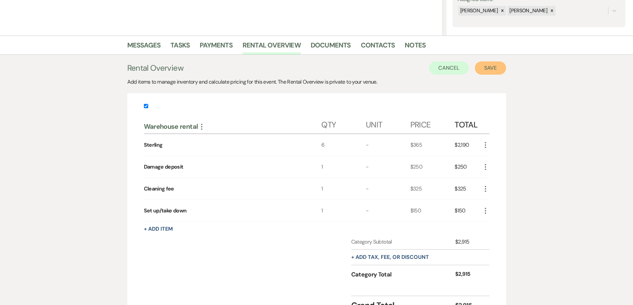
click at [485, 68] on button "Save" at bounding box center [490, 67] width 31 height 13
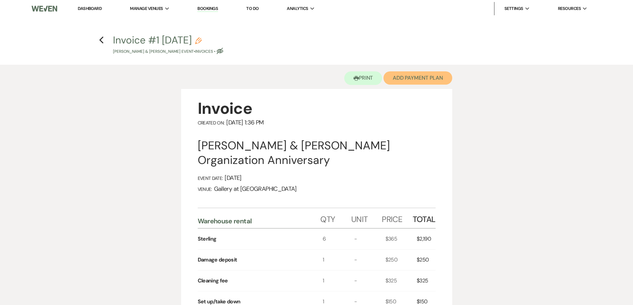
click at [411, 79] on button "Add Payment Plan" at bounding box center [417, 77] width 69 height 13
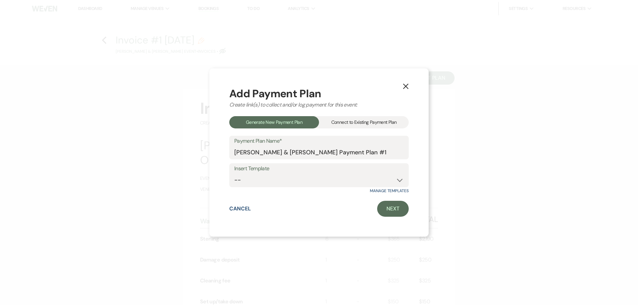
click at [368, 123] on div "Connect to Existing Payment Plan" at bounding box center [364, 122] width 90 height 12
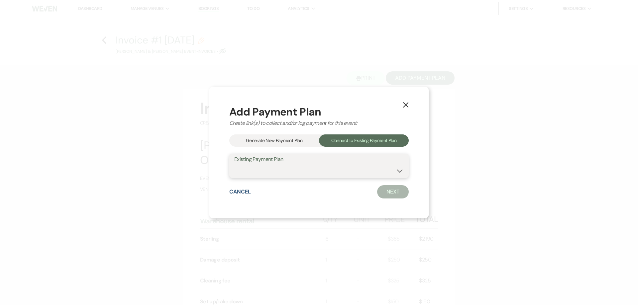
click at [356, 164] on select at bounding box center [318, 170] width 169 height 13
click at [294, 144] on div "Generate New Payment Plan" at bounding box center [274, 141] width 90 height 12
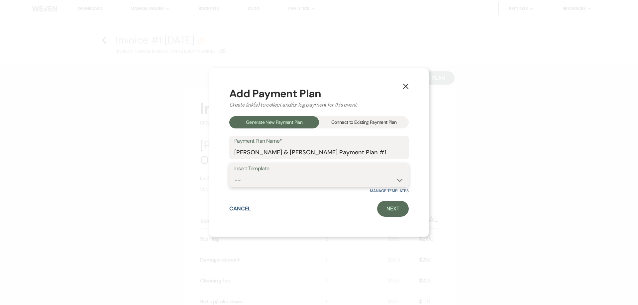
click at [304, 181] on select "-- Warehouse 4 hour rental-no set up/take down Gallery 4 hour rental-no set up/…" at bounding box center [318, 180] width 169 height 13
select select "49"
click at [234, 174] on select "-- Warehouse 4 hour rental-no set up/take down Gallery 4 hour rental-no set up/…" at bounding box center [318, 180] width 169 height 13
click at [395, 209] on link "Next" at bounding box center [393, 209] width 32 height 16
select select "29917"
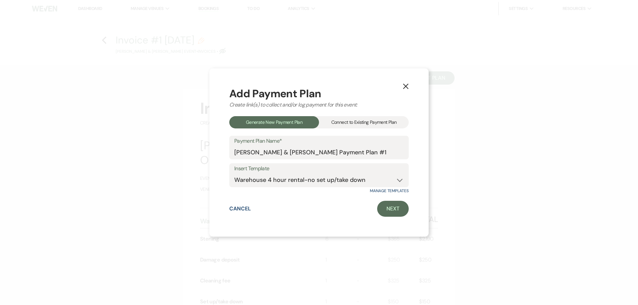
select select "2"
select select "flat"
select select "true"
select select "both"
select select "days"
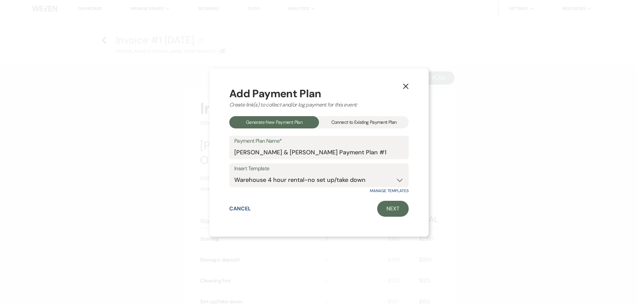
select select "afterDueDate"
select select "2"
select select "flat"
select select "true"
select select "both"
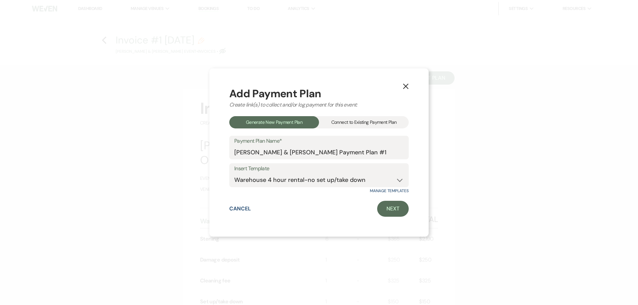
select select "weeks"
select select "both"
select select "weeks"
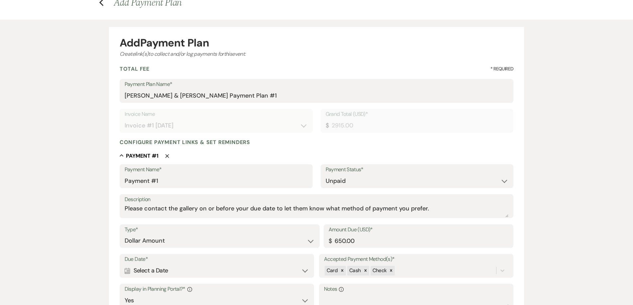
scroll to position [100, 0]
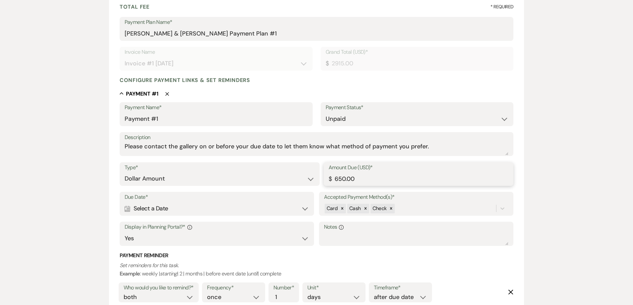
drag, startPoint x: 340, startPoint y: 177, endPoint x: 308, endPoint y: 172, distance: 33.0
click at [308, 172] on div "Type* Dollar Amount Percentage of Grand Total Amount Due (USD)* $ 650.00" at bounding box center [317, 177] width 394 height 30
type input "1345.00"
click at [264, 210] on div "Calendar Select a Date Expand" at bounding box center [217, 208] width 185 height 13
select select "day"
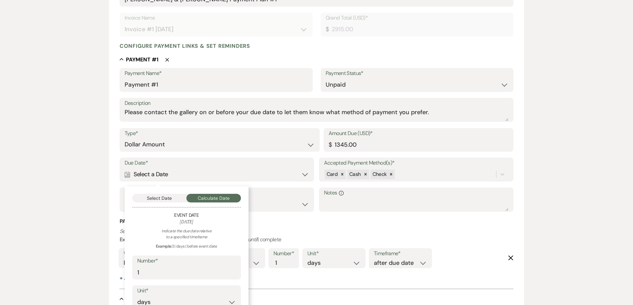
scroll to position [166, 0]
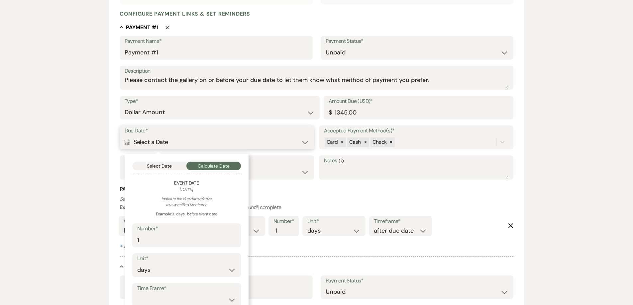
click at [152, 166] on button "Select Date" at bounding box center [159, 166] width 54 height 9
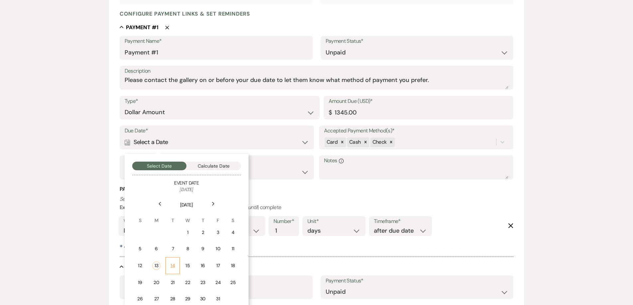
click at [171, 262] on td "14" at bounding box center [172, 265] width 14 height 17
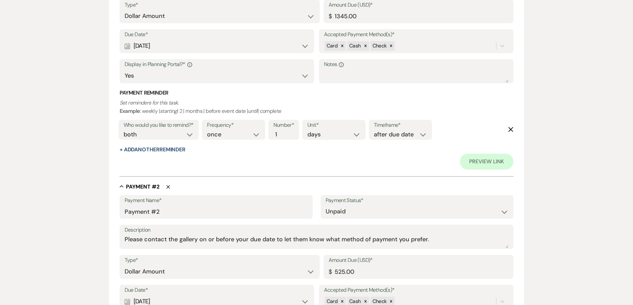
scroll to position [266, 0]
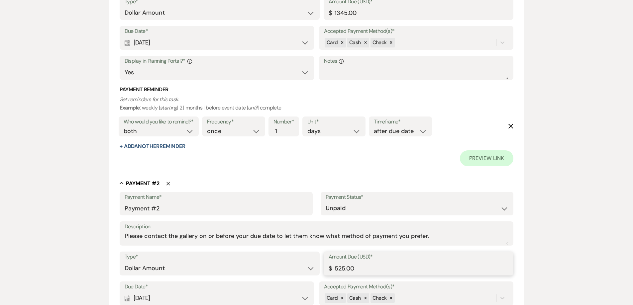
drag, startPoint x: 362, startPoint y: 264, endPoint x: 317, endPoint y: 264, distance: 44.8
click at [317, 264] on div "Type* Dollar Amount Percentage of Grand Total Amount Due (USD)* $ 525.00" at bounding box center [317, 267] width 394 height 30
type input "1570.00"
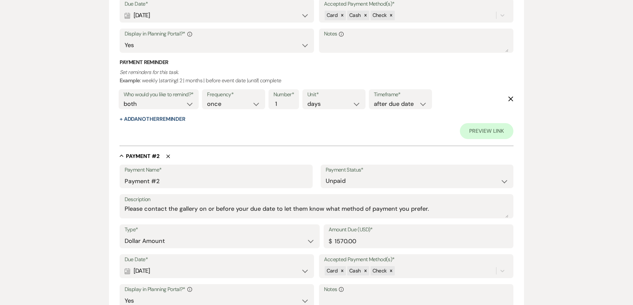
scroll to position [299, 0]
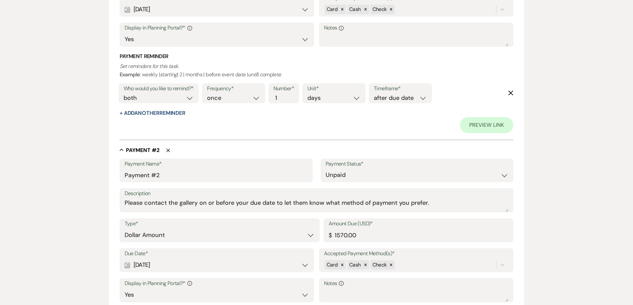
click at [198, 261] on div "Calendar Nov 09, 2025 Expand" at bounding box center [217, 265] width 185 height 13
select select "week"
select select "beforeEventDate"
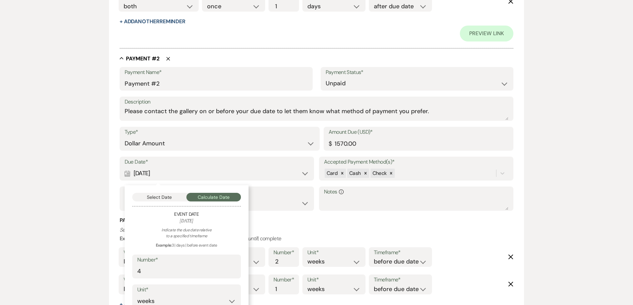
scroll to position [399, 0]
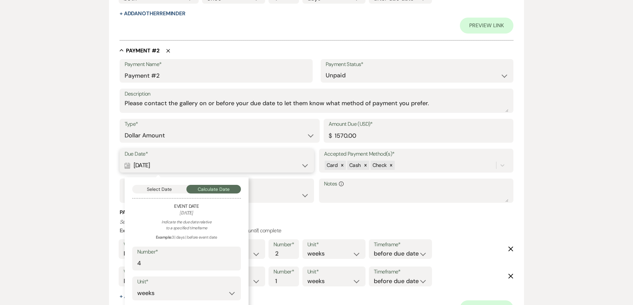
click at [168, 192] on button "Select Date" at bounding box center [159, 189] width 54 height 9
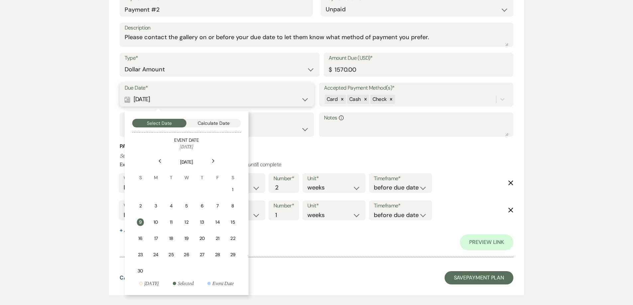
scroll to position [465, 0]
click at [219, 226] on div "14" at bounding box center [217, 222] width 6 height 7
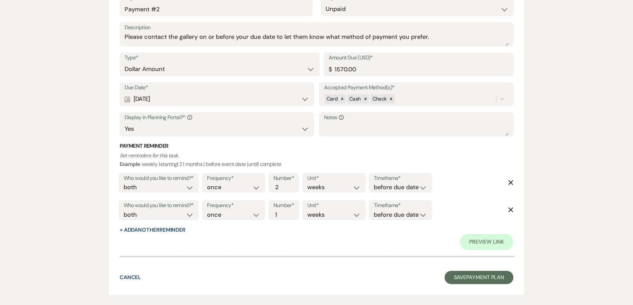
click at [254, 100] on div "Calendar Nov 14, 2025 Expand" at bounding box center [217, 99] width 185 height 13
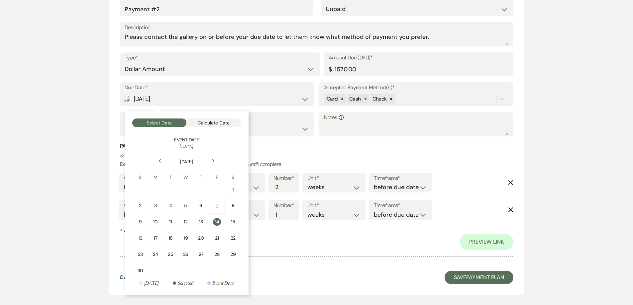
click at [217, 208] on div "7" at bounding box center [217, 205] width 8 height 7
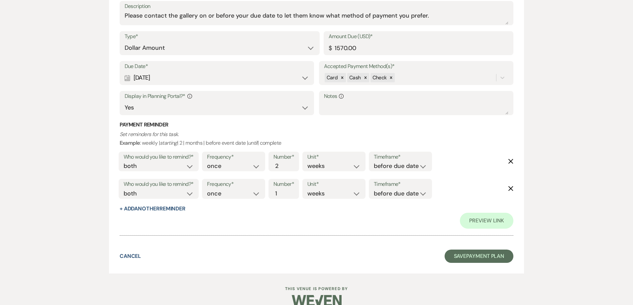
scroll to position [498, 0]
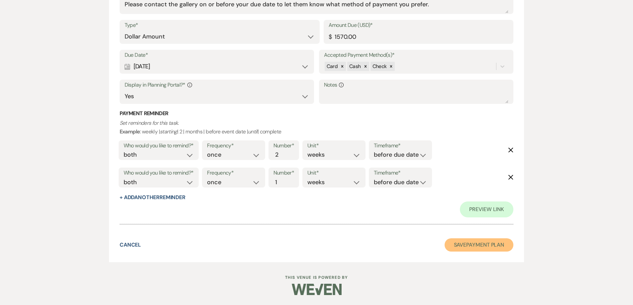
click at [458, 244] on button "Save Payment Plan" at bounding box center [478, 245] width 69 height 13
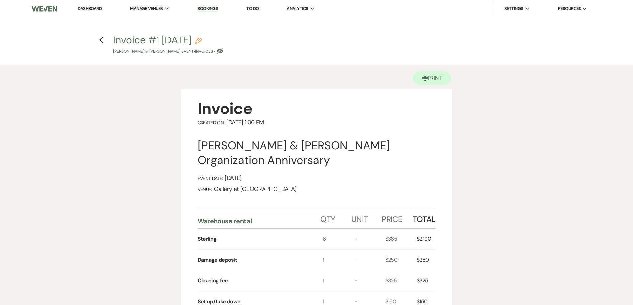
click at [104, 41] on h4 "Previous Invoice #1 10-13-2025 Pencil Demetra Daniels & DeShawn Bullard's Event…" at bounding box center [316, 44] width 478 height 22
click at [102, 39] on icon "Previous" at bounding box center [101, 40] width 5 height 8
select select "22"
select select "13"
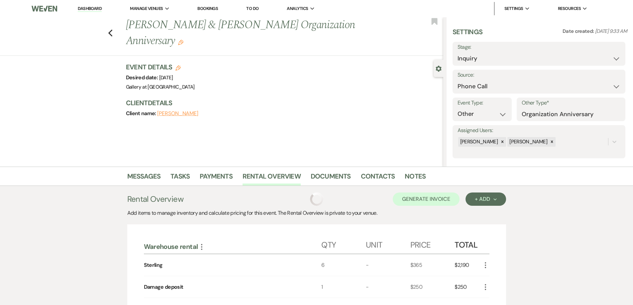
scroll to position [131, 0]
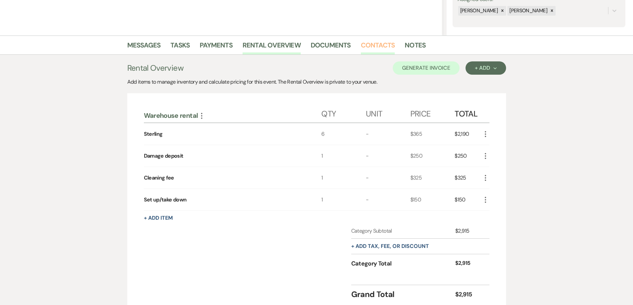
click at [377, 51] on link "Contacts" at bounding box center [378, 47] width 34 height 15
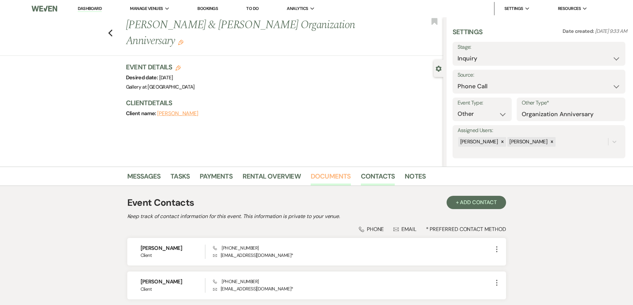
click at [327, 176] on link "Documents" at bounding box center [331, 178] width 40 height 15
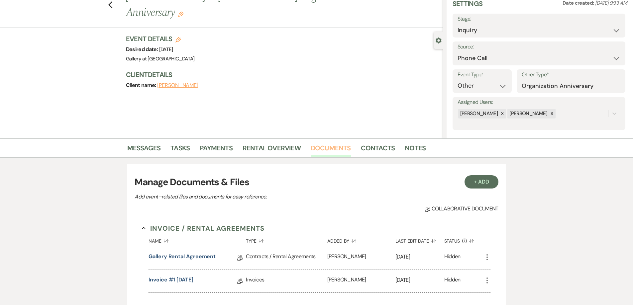
scroll to position [66, 0]
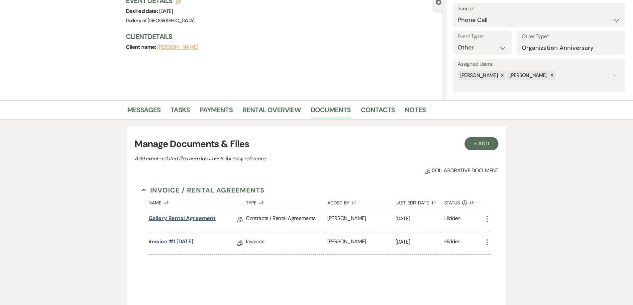
click at [210, 216] on link "Gallery Rental Agreement" at bounding box center [181, 220] width 67 height 10
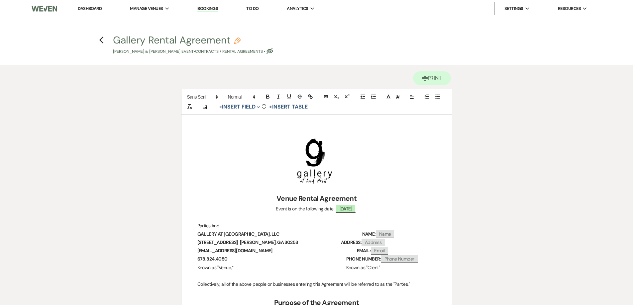
click at [101, 45] on div "Previous" at bounding box center [101, 39] width 5 height 11
click at [100, 41] on use "button" at bounding box center [101, 40] width 4 height 7
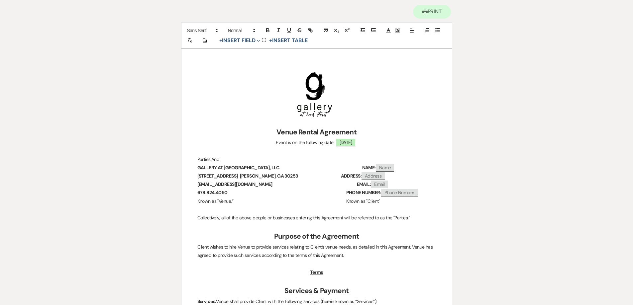
select select "22"
select select "13"
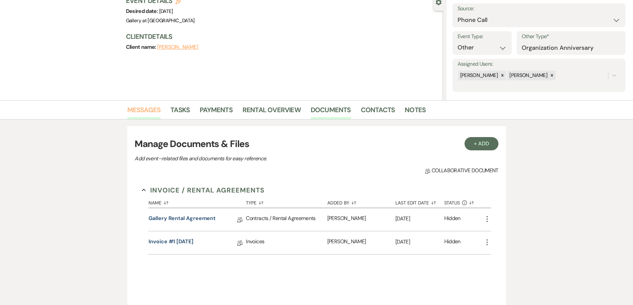
click at [135, 109] on link "Messages" at bounding box center [144, 112] width 34 height 15
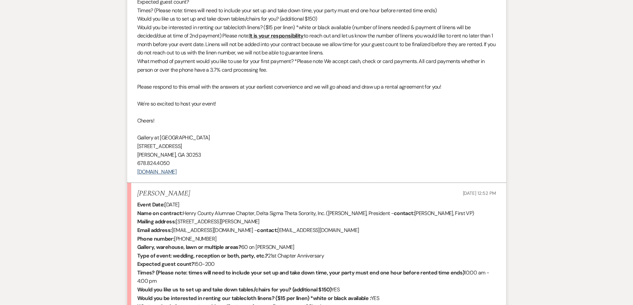
scroll to position [463, 0]
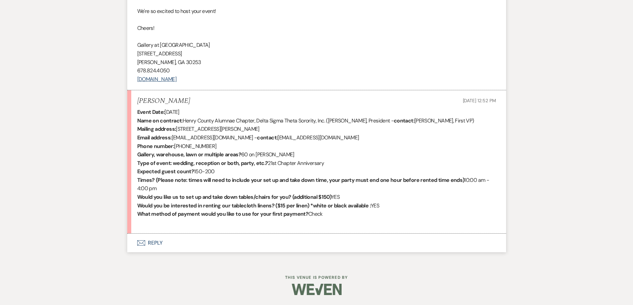
click at [258, 240] on button "Envelope Reply" at bounding box center [316, 243] width 379 height 19
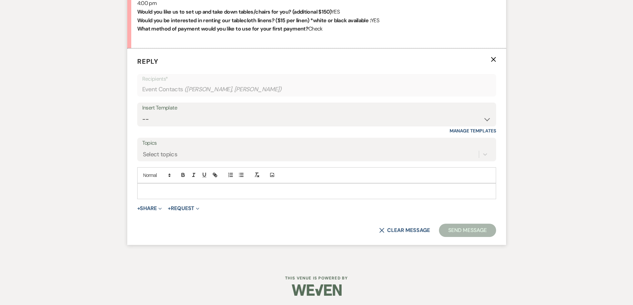
scroll to position [649, 0]
click at [249, 119] on select "-- Initial Inquiry Response-DATE IS AVAILABLE Initial Inquiry Response-DATE NOT…" at bounding box center [316, 118] width 349 height 13
select select "2825"
click at [142, 112] on select "-- Initial Inquiry Response-DATE IS AVAILABLE Initial Inquiry Response-DATE NOT…" at bounding box center [316, 118] width 349 height 13
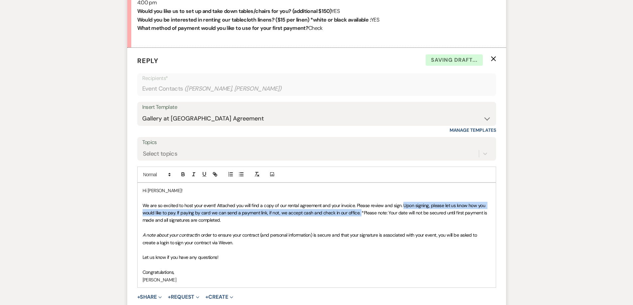
drag, startPoint x: 403, startPoint y: 206, endPoint x: 358, endPoint y: 213, distance: 44.8
click at [358, 213] on span "We are so excited to host your event! Attached you will find a copy of our rent…" at bounding box center [315, 213] width 345 height 21
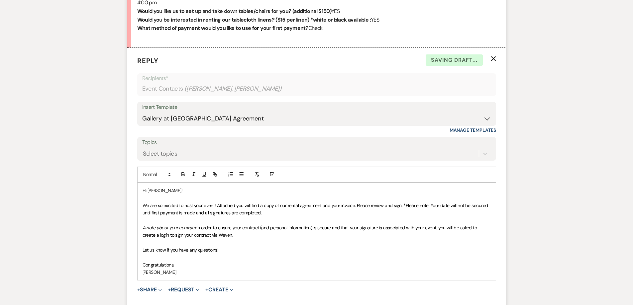
click at [152, 292] on button "+ Share Expand" at bounding box center [149, 289] width 25 height 5
click at [171, 303] on span "Doc Upload Documents" at bounding box center [164, 303] width 38 height 7
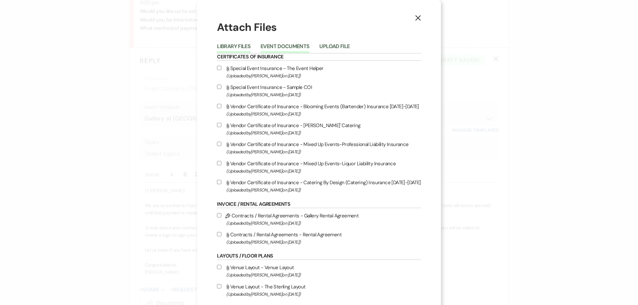
click at [268, 47] on button "Event Documents" at bounding box center [284, 48] width 49 height 9
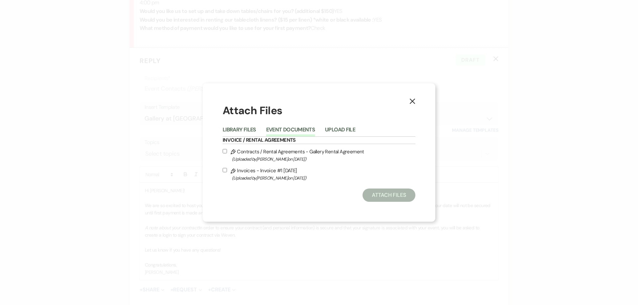
click at [227, 148] on label "Pencil Contracts / Rental Agreements - Gallery Rental Agreement (Uploaded by Sh…" at bounding box center [319, 155] width 193 height 16
click at [227, 149] on input "Pencil Contracts / Rental Agreements - Gallery Rental Agreement (Uploaded by Sh…" at bounding box center [225, 151] width 4 height 4
checkbox input "true"
click at [227, 171] on label "Pencil Invoices - Invoice #1 10-13-2025 (Uploaded by Shelby on Oct 13th, 2025 )" at bounding box center [319, 174] width 193 height 16
click at [227, 171] on input "Pencil Invoices - Invoice #1 10-13-2025 (Uploaded by Shelby on Oct 13th, 2025 )" at bounding box center [225, 170] width 4 height 4
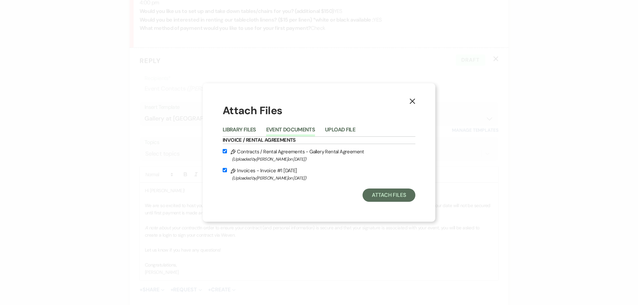
checkbox input "true"
click at [388, 197] on button "Attach Files" at bounding box center [388, 195] width 53 height 13
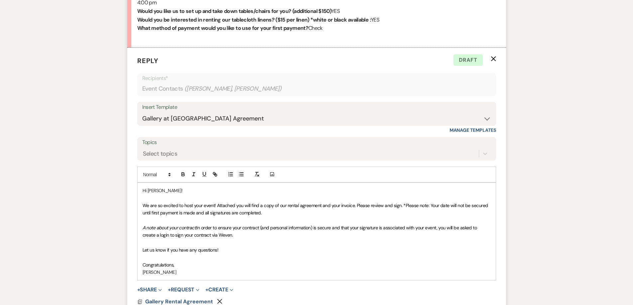
click at [346, 209] on p "We are so excited to host your event! Attached you will find a copy of our rent…" at bounding box center [317, 209] width 348 height 15
click at [321, 212] on p "We are so excited to host your event! Attached you will find a copy of our rent…" at bounding box center [317, 209] width 348 height 15
click at [324, 211] on span "We are so excited to host your event! Attached you will find a copy of our rent…" at bounding box center [316, 209] width 346 height 13
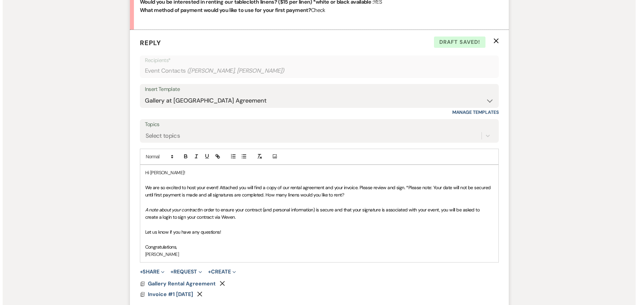
scroll to position [683, 0]
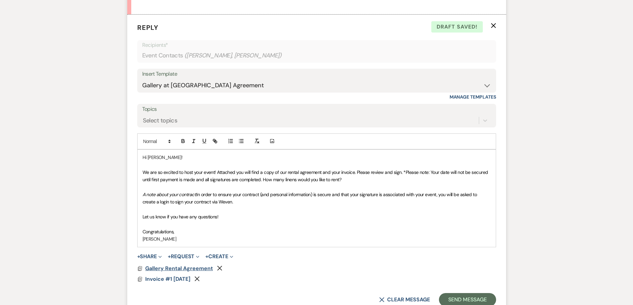
click at [172, 270] on span "Gallery Rental Agreement" at bounding box center [179, 268] width 68 height 7
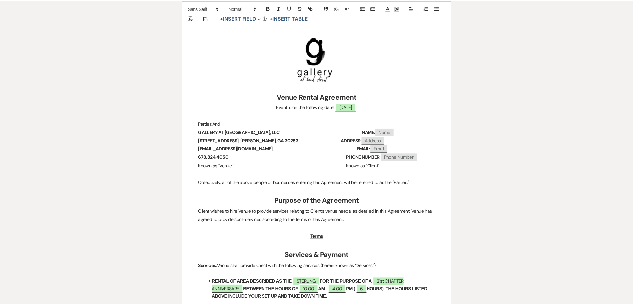
scroll to position [0, 0]
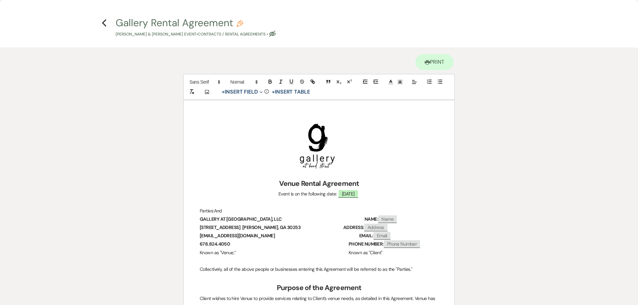
click at [107, 26] on h4 "Previous Gallery Rental Agreement Pencil Demetra Daniels & DeShawn Bullard's Ev…" at bounding box center [319, 27] width 478 height 22
click at [103, 25] on icon "Previous" at bounding box center [104, 23] width 5 height 8
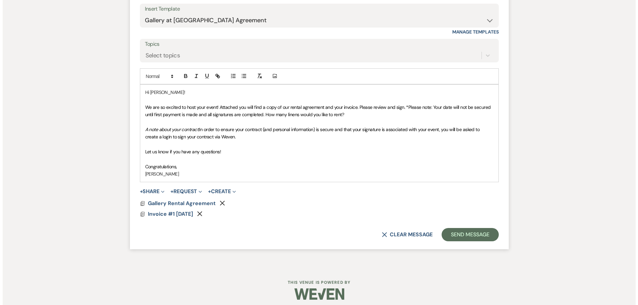
scroll to position [752, 0]
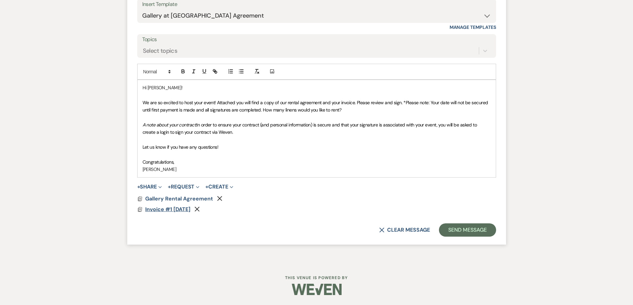
click at [176, 207] on span "Invoice #1 10-13-2025" at bounding box center [167, 209] width 45 height 7
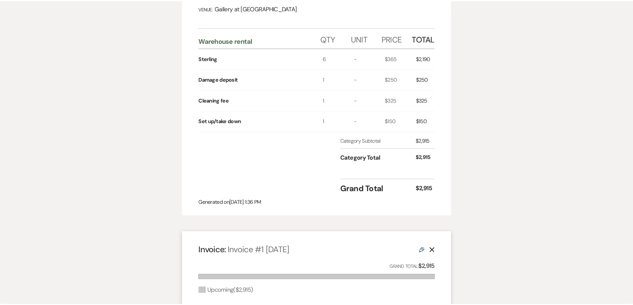
scroll to position [0, 0]
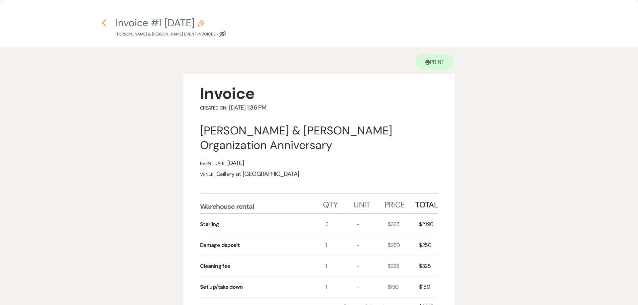
click at [103, 22] on icon "Previous" at bounding box center [104, 23] width 5 height 8
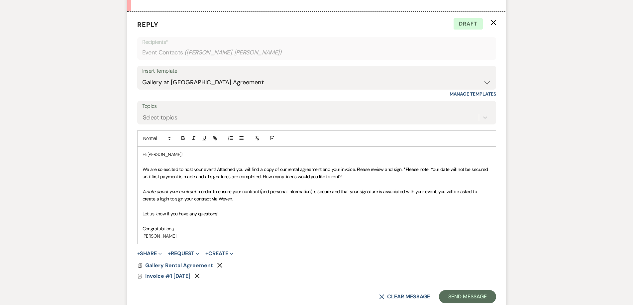
scroll to position [686, 0]
click at [476, 295] on button "Send Message" at bounding box center [467, 296] width 57 height 13
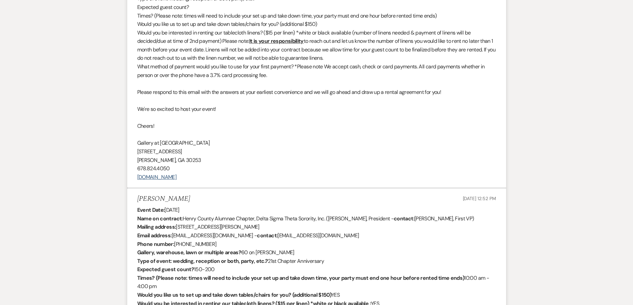
scroll to position [0, 0]
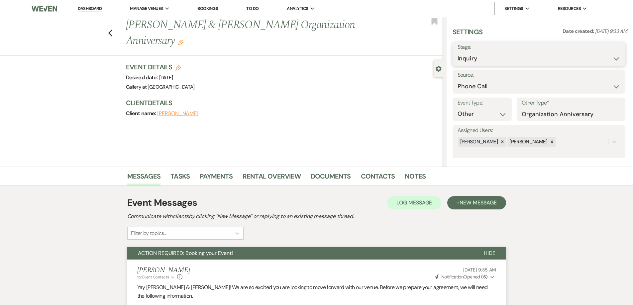
click at [476, 56] on select "Inquiry Follow Up Tour Requested Tour Confirmed Toured Proposal Sent Booked Lost" at bounding box center [538, 58] width 163 height 13
select select "6"
click at [457, 52] on select "Inquiry Follow Up Tour Requested Tour Confirmed Toured Proposal Sent Booked Lost" at bounding box center [538, 58] width 163 height 13
click at [613, 52] on button "Save" at bounding box center [607, 53] width 38 height 13
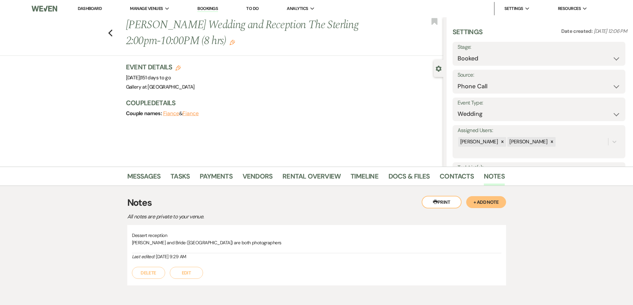
select select "22"
click at [90, 6] on link "Dashboard" at bounding box center [90, 9] width 24 height 6
